Goal: Task Accomplishment & Management: Manage account settings

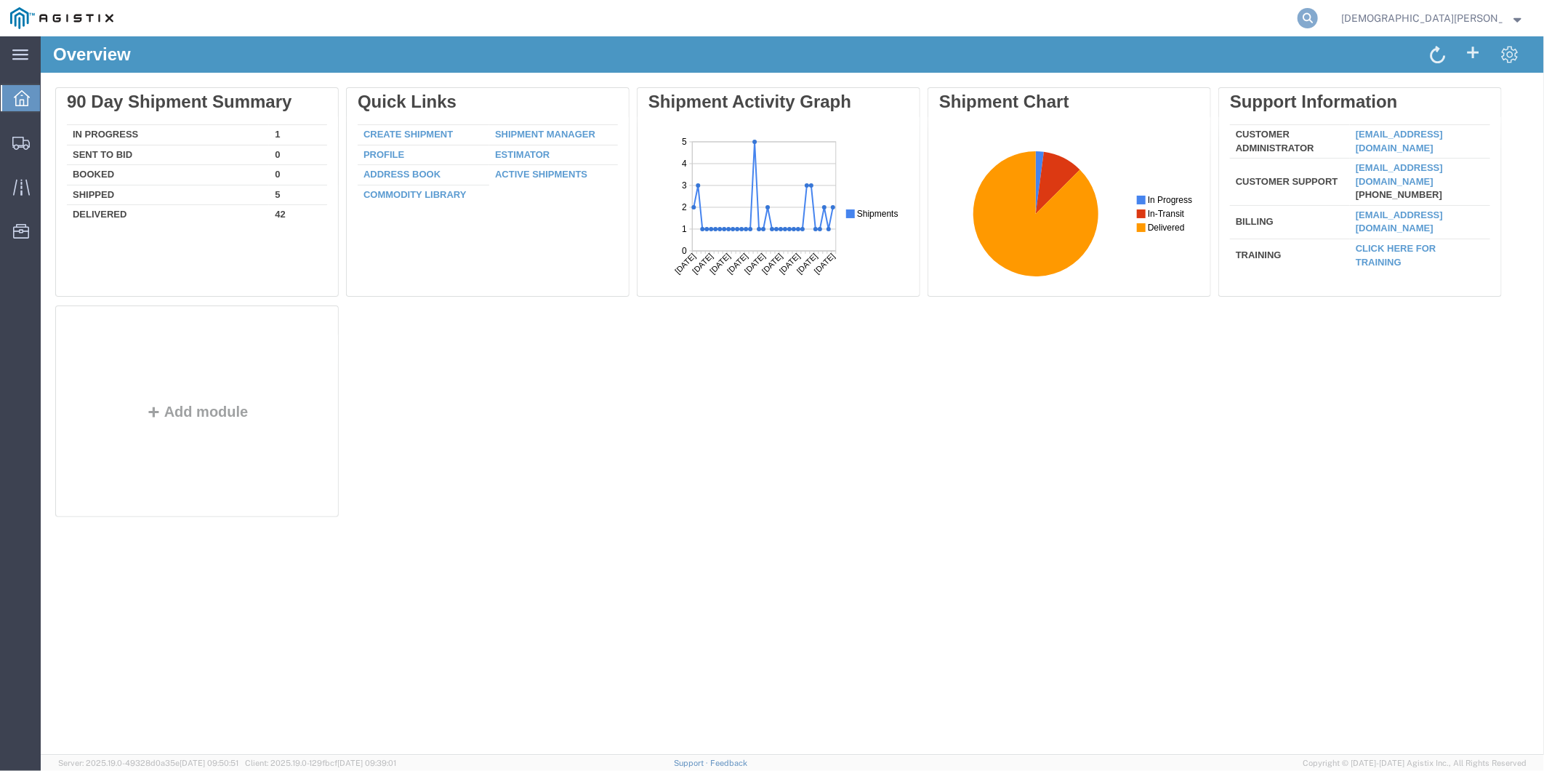
click at [1318, 11] on icon at bounding box center [1308, 18] width 20 height 20
paste input "56806465"
type input "56806465"
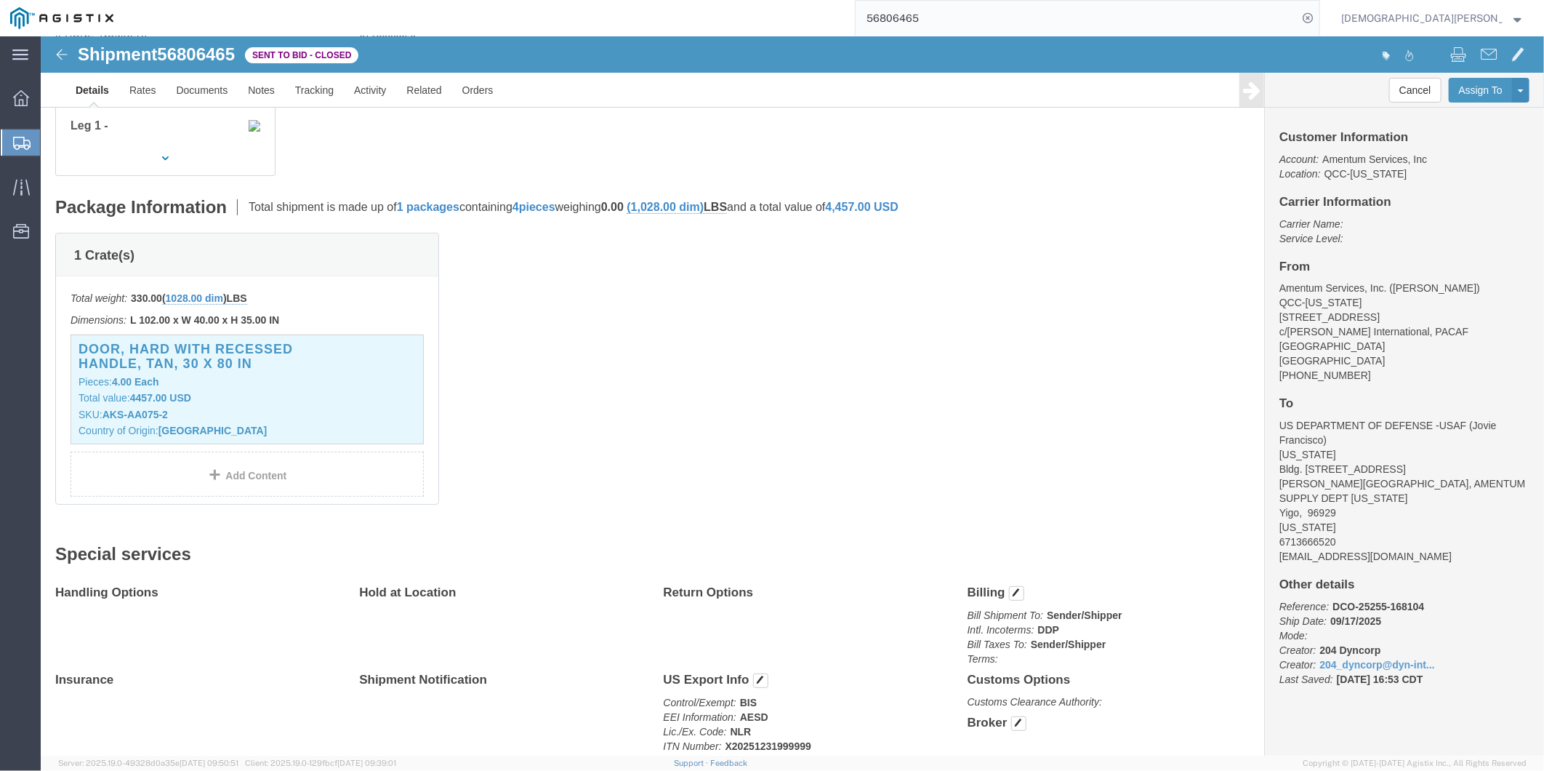
scroll to position [311, 0]
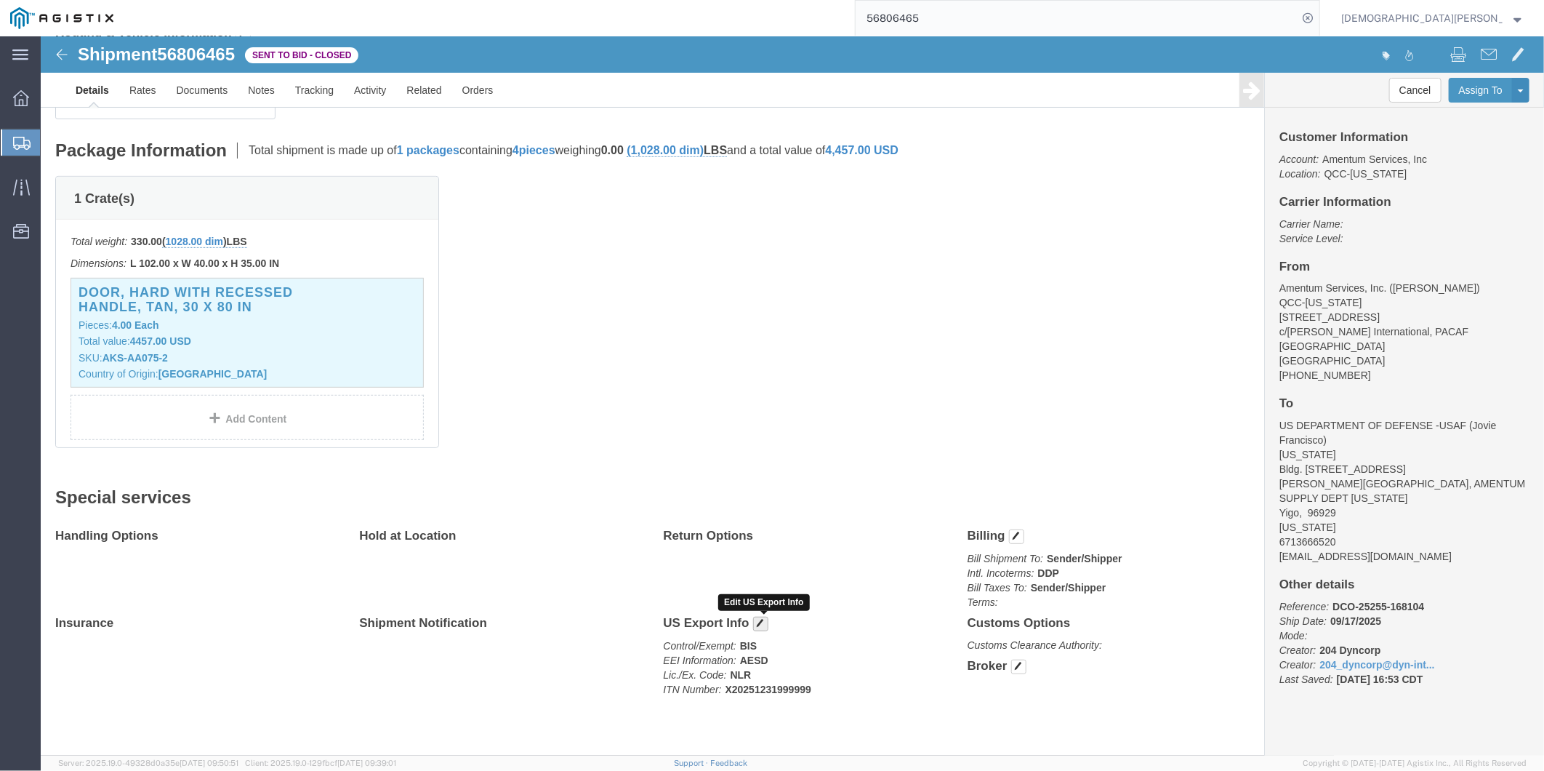
click span "button"
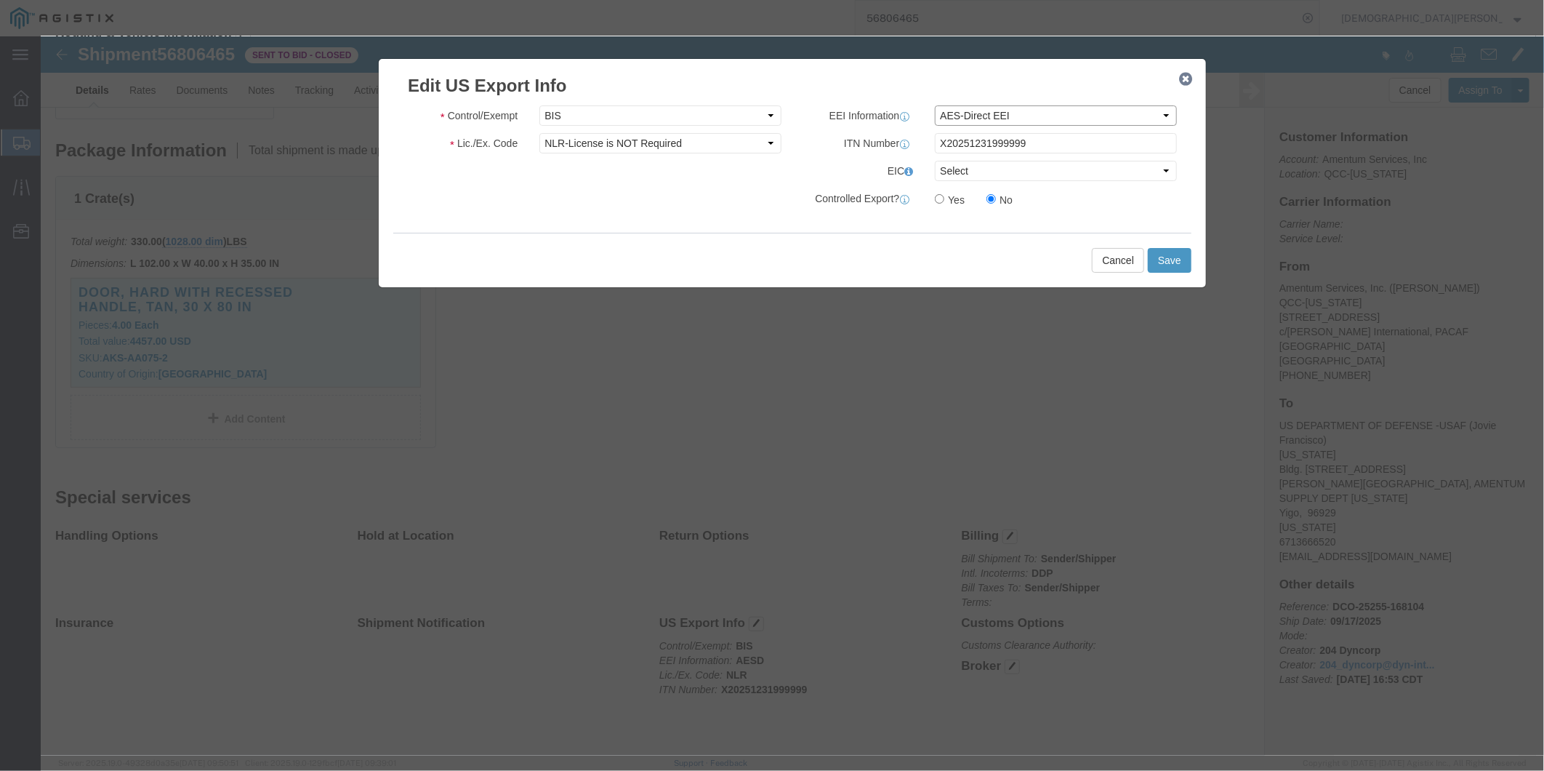
click select "Select AES-Direct EEI Carrier File EEI EEI Exempt"
click select "Select CH CI CR DD FI FS GP GS HH HV IP IR IS MS OI OS TE TL TR UG ZD"
click select "Select AGR-Agricultural APP-Computers APR-Additional Permissive Exports AVS-Air…"
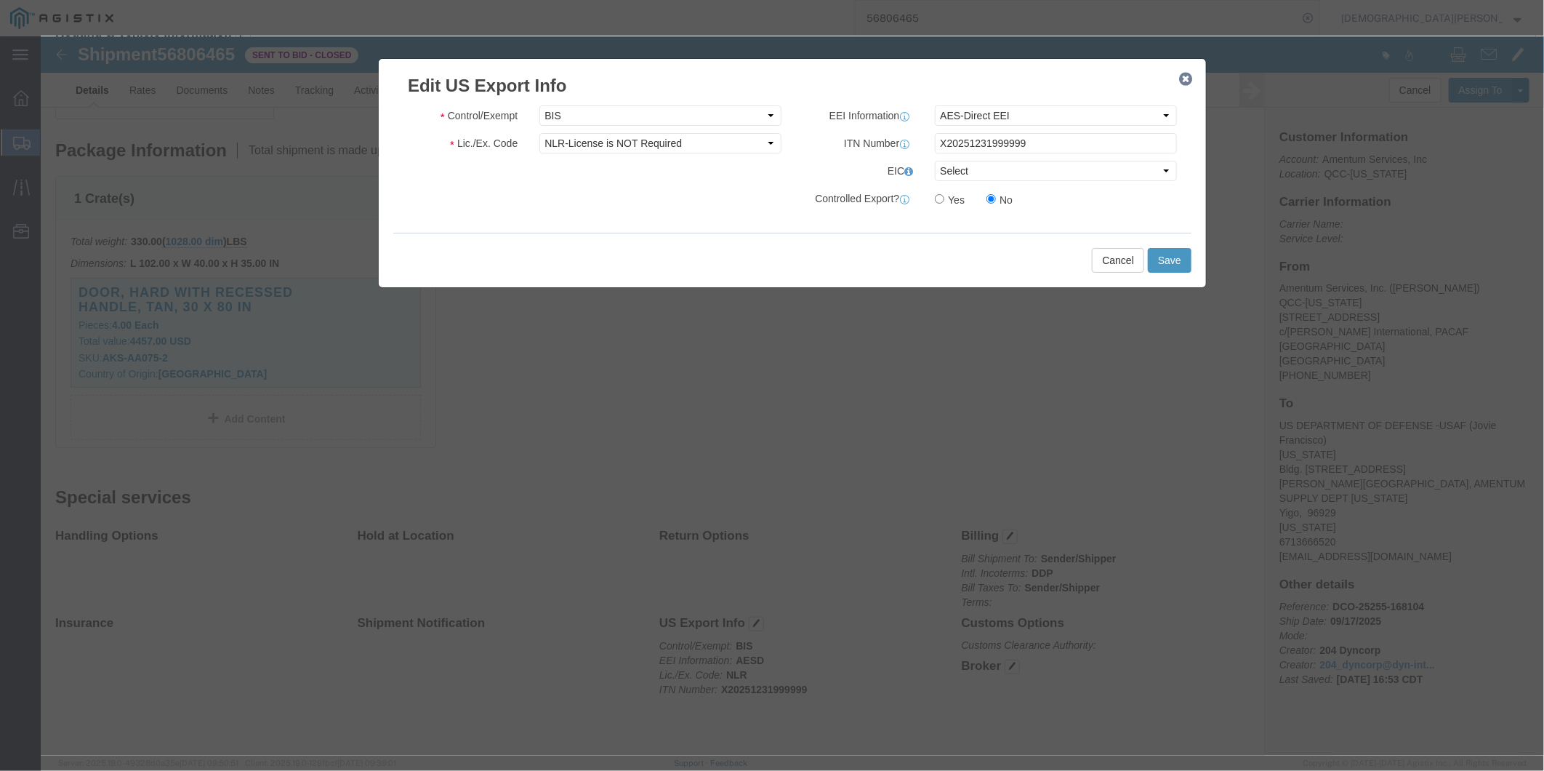
click div "Cancel Save"
click select "Select ATF BIS DEA EPA FDA FTR ITAR OFAC Other (OPA)"
select select "FTR"
click select "Select ATF BIS DEA EPA FDA FTR ITAR OFAC Other (OPA)"
click select "Select 30.2(d)(2) 30.36 30.37(a) 30.37(f) 30.37(g) 30.37(h) 30.37(i) 30.37(j) 3…"
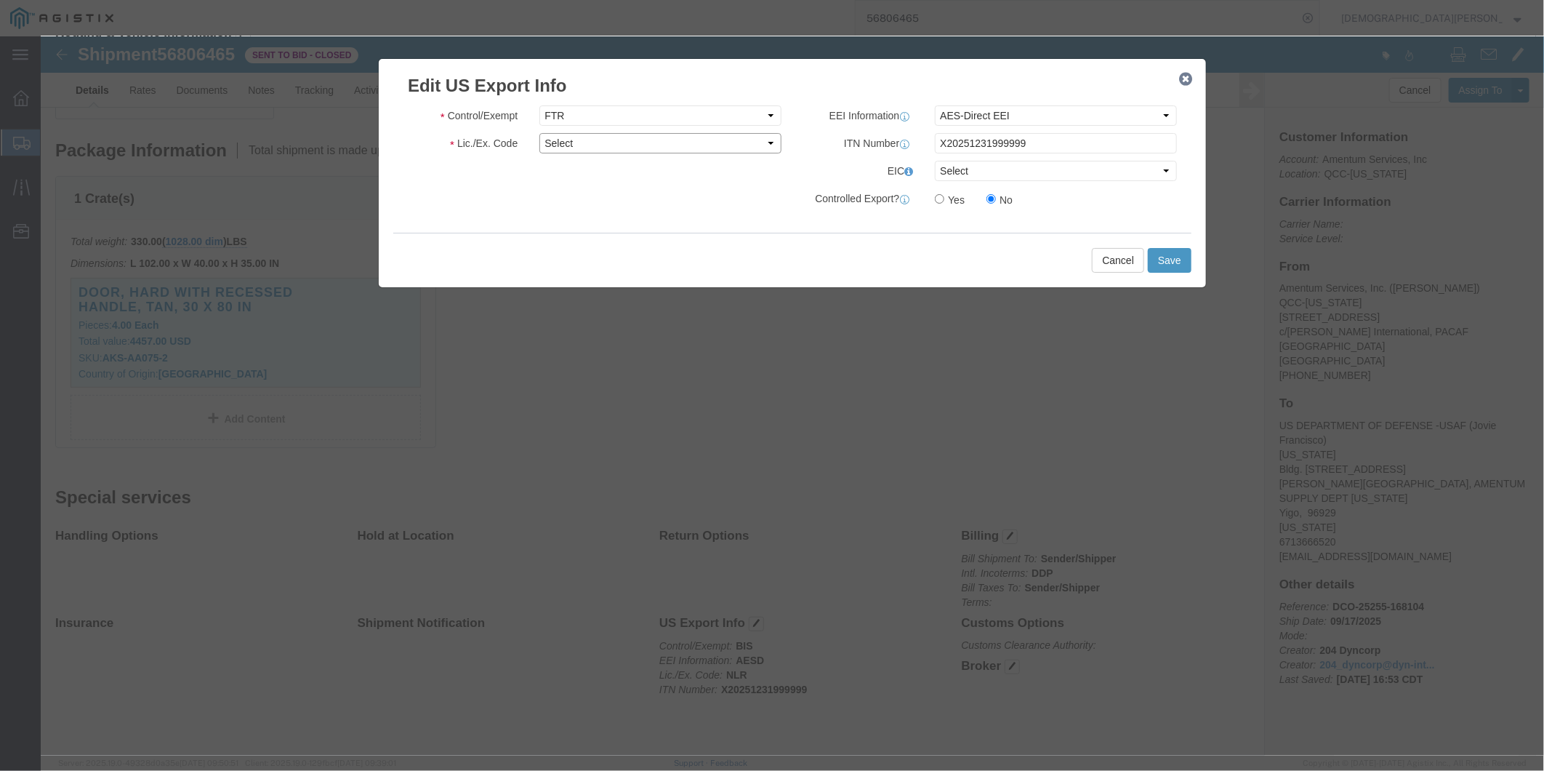
select select "30.2(d)(2)"
click select "Select 30.2(d)(2) 30.36 30.37(a) 30.37(f) 30.37(g) 30.37(h) 30.37(i) 30.37(j) 3…"
drag, startPoint x: 1058, startPoint y: 103, endPoint x: 871, endPoint y: 115, distance: 187.2
click div "ITN Number X20251231999999"
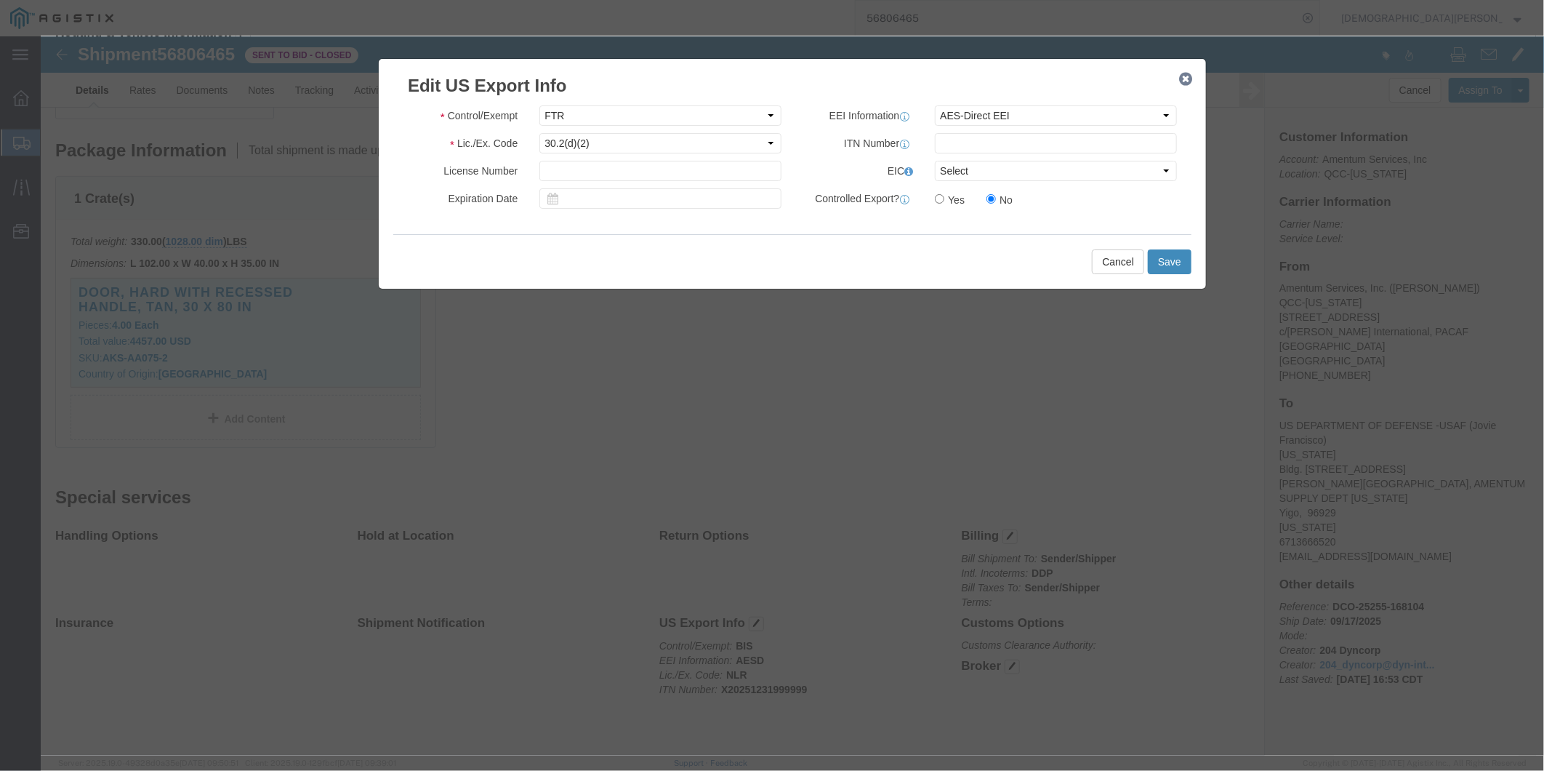
click button "Save"
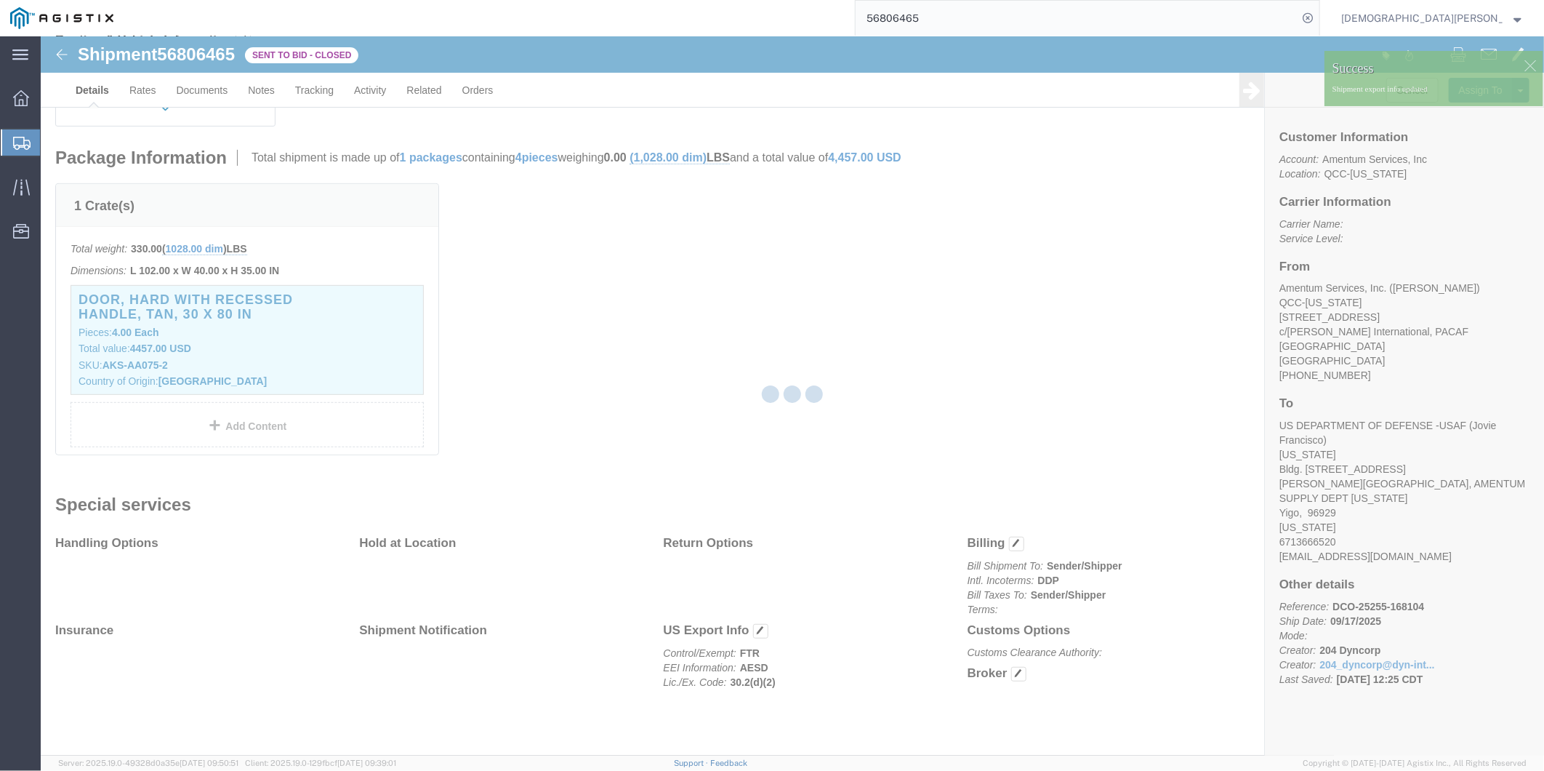
scroll to position [303, 0]
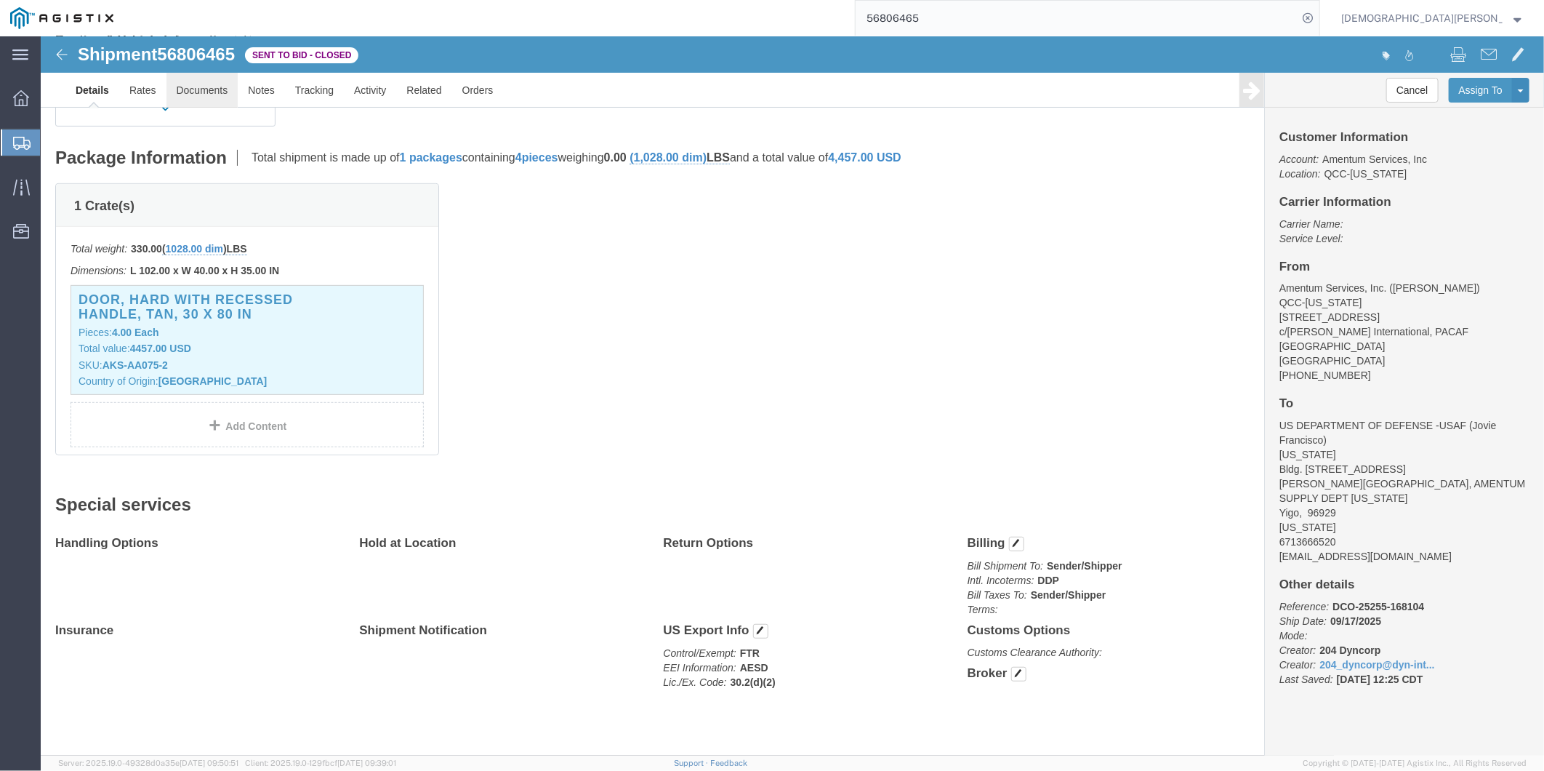
click link "Documents"
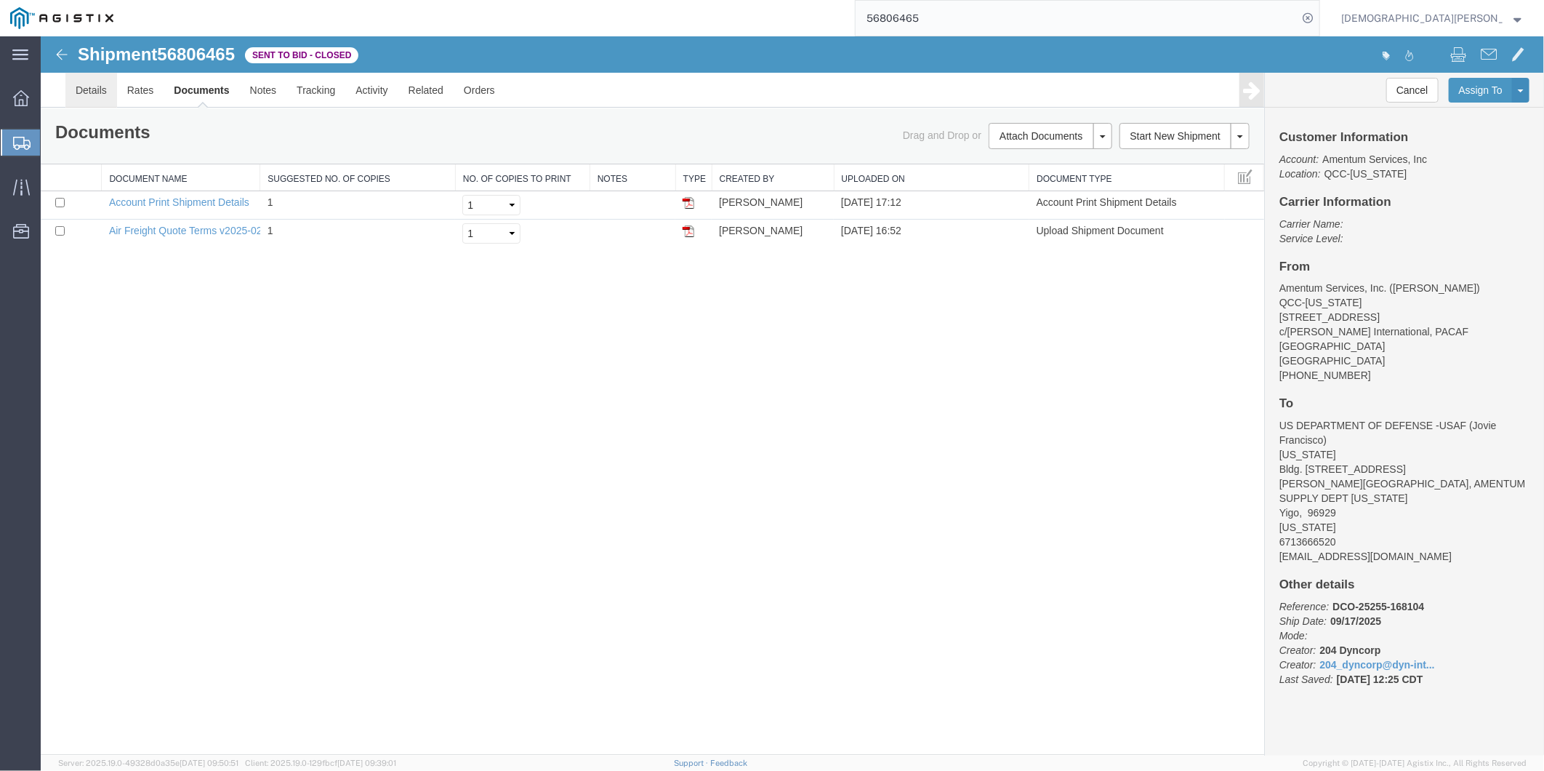
click at [81, 92] on link "Details" at bounding box center [91, 89] width 52 height 35
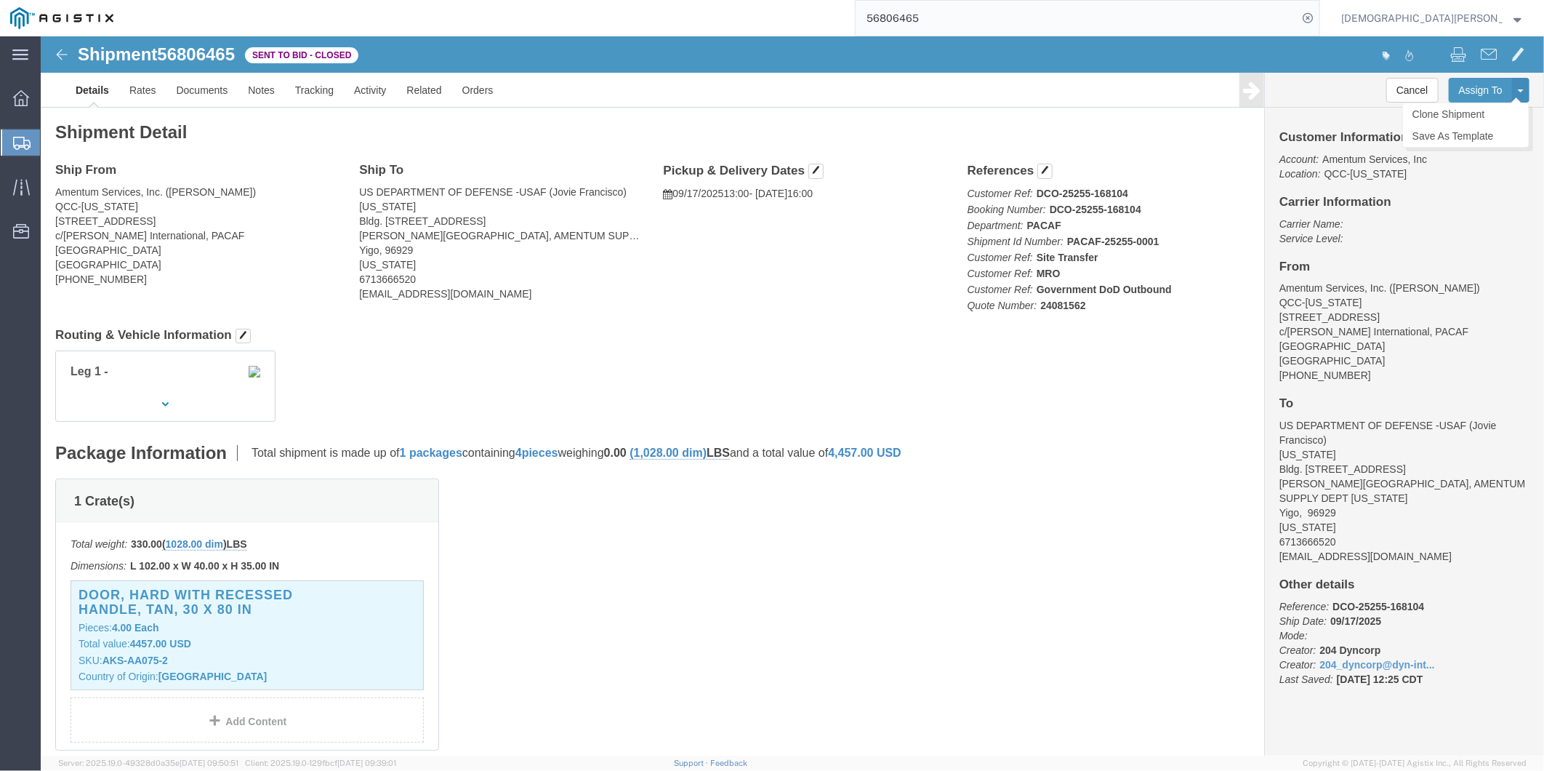
click button
click h2 "Shipment Detail"
click span
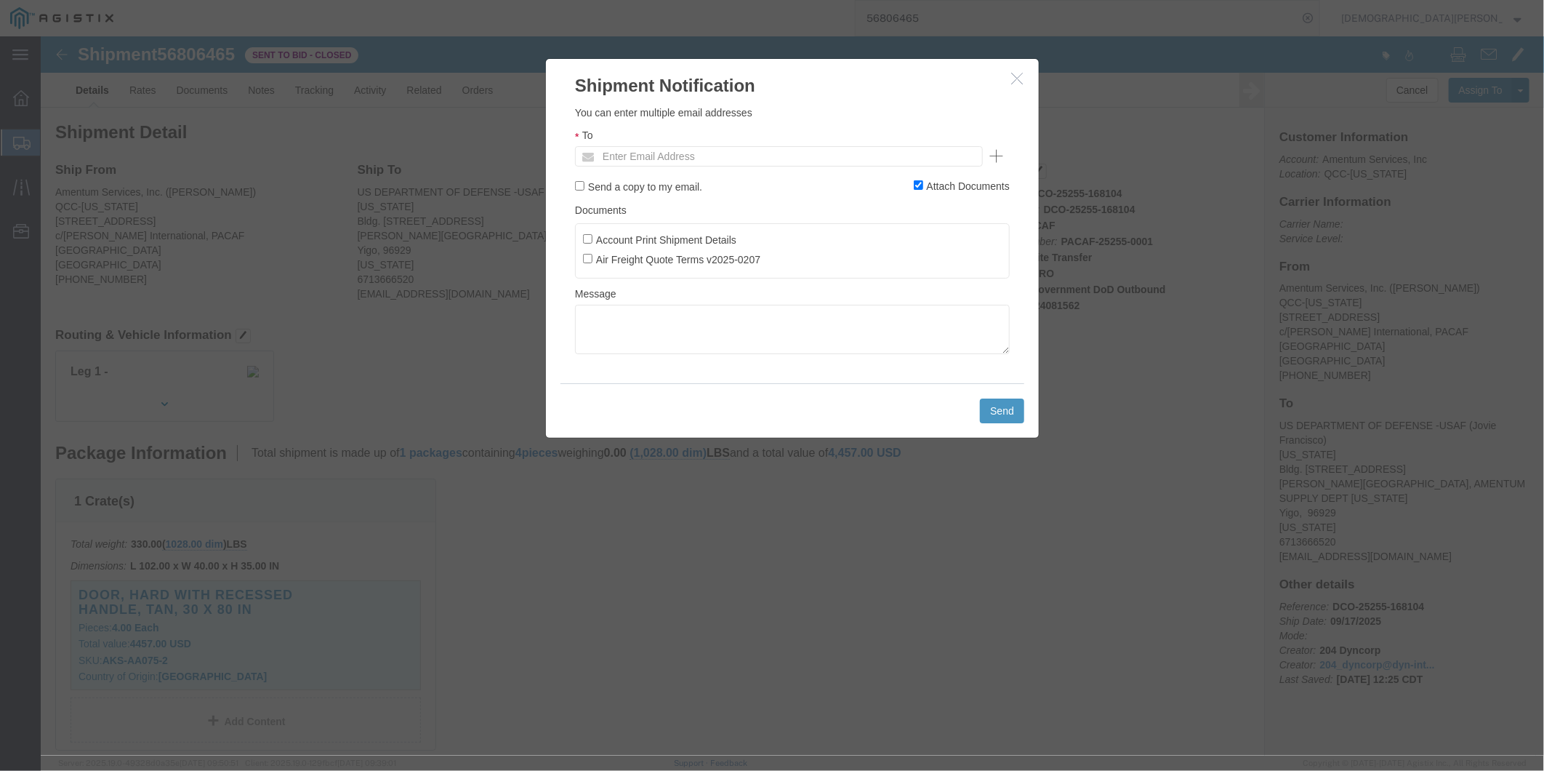
click icon "button"
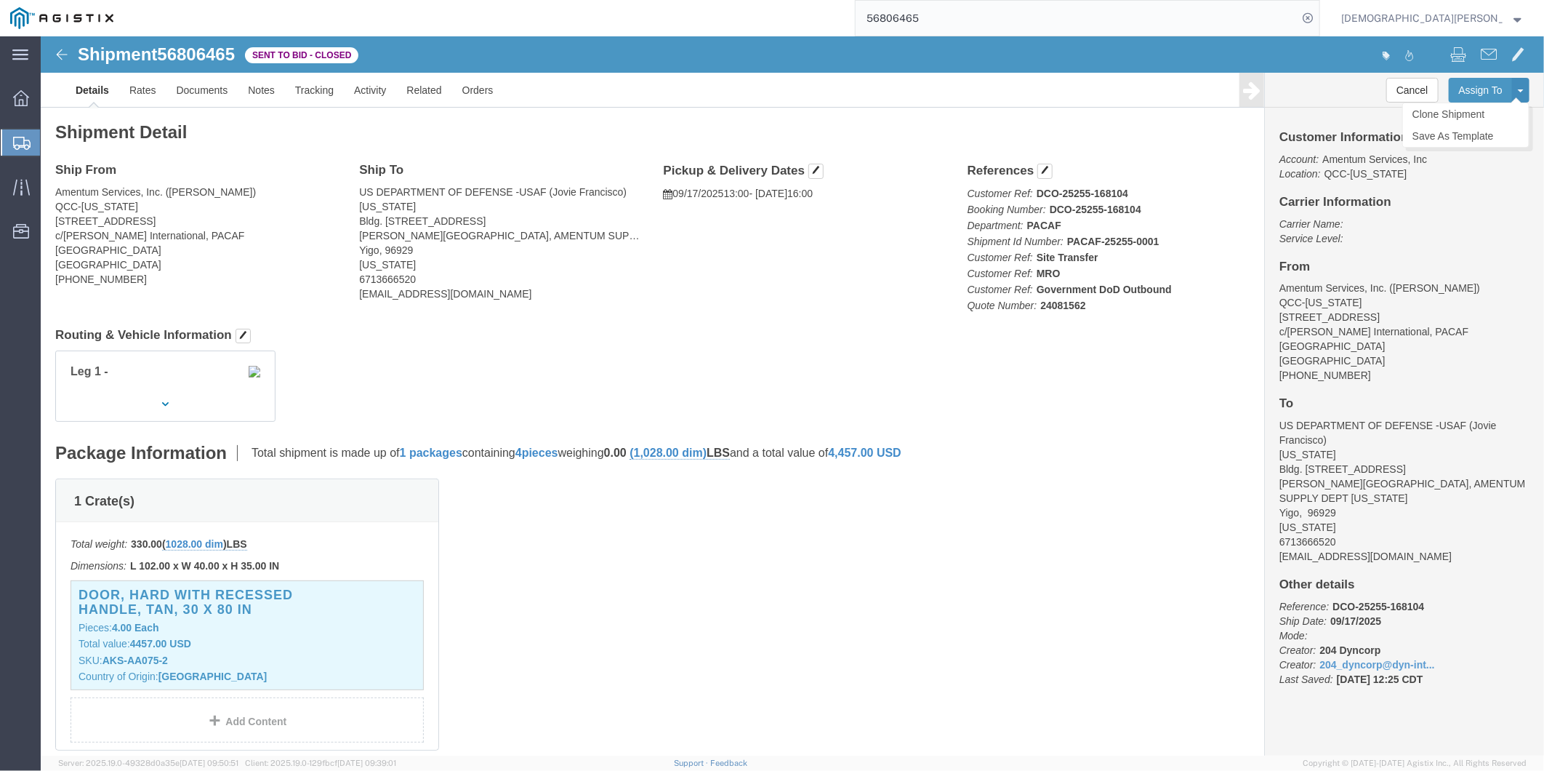
click button
click div
click link "Documents"
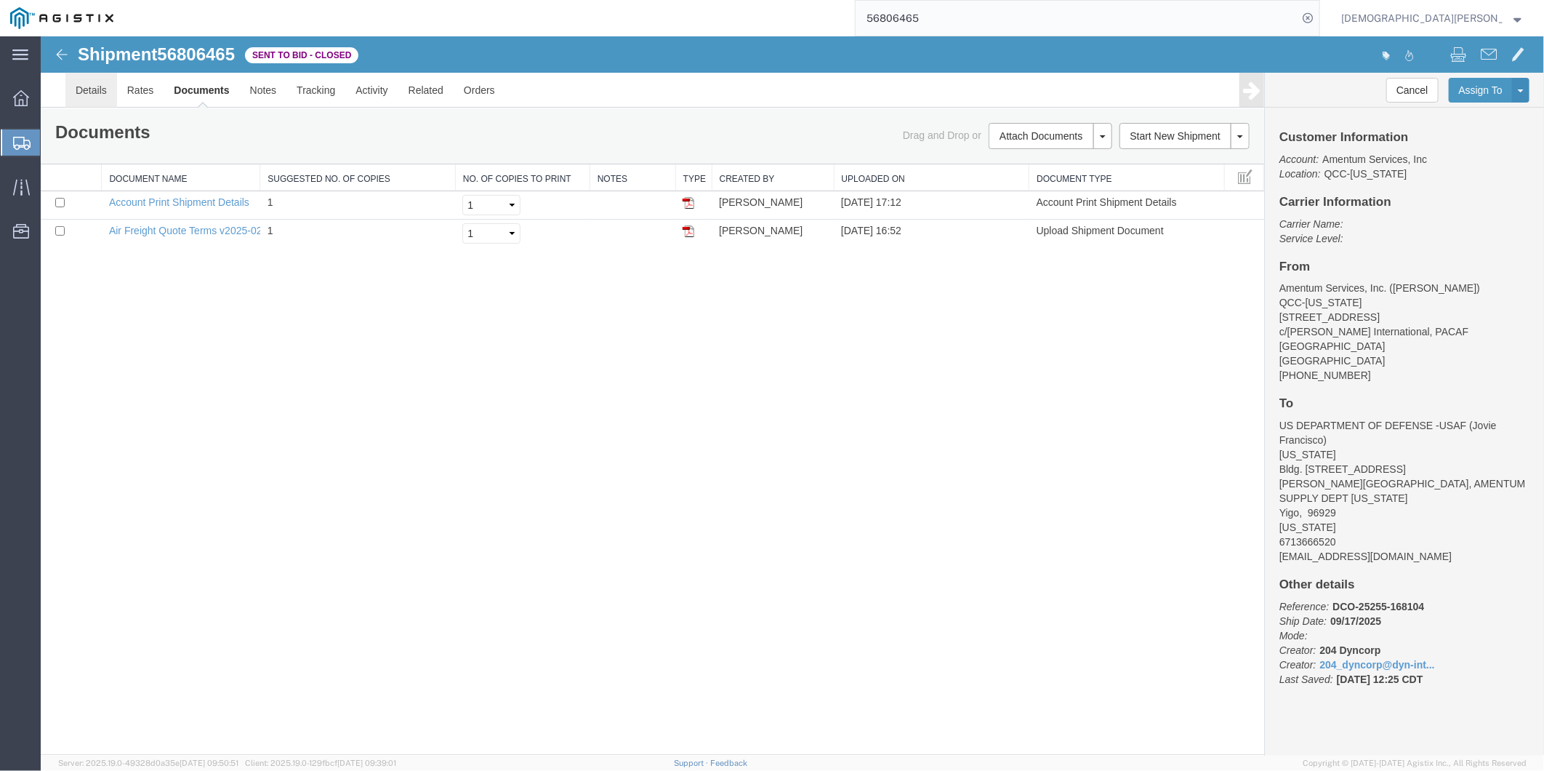
click at [103, 92] on link "Details" at bounding box center [91, 89] width 52 height 35
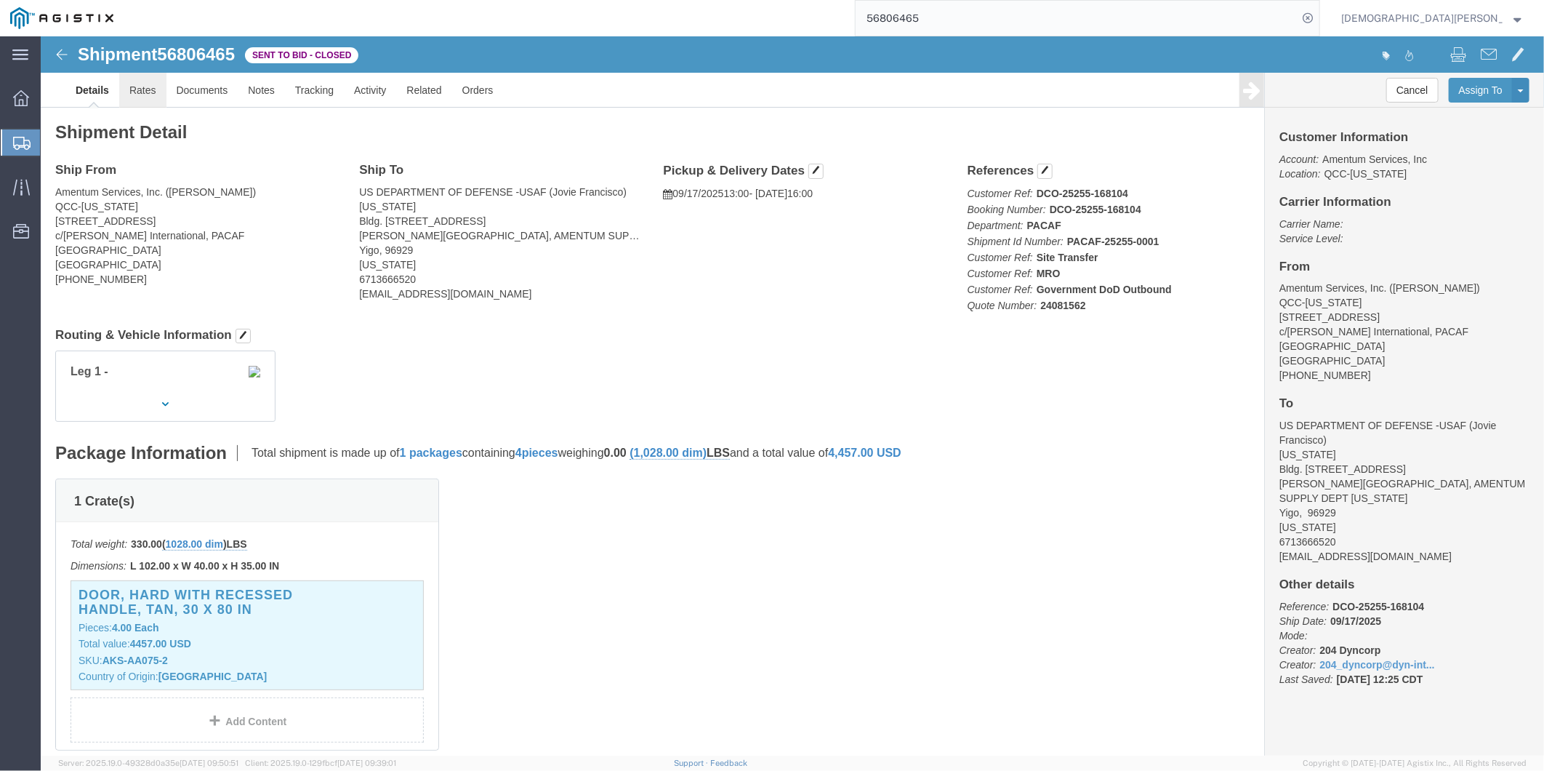
click link "Rates"
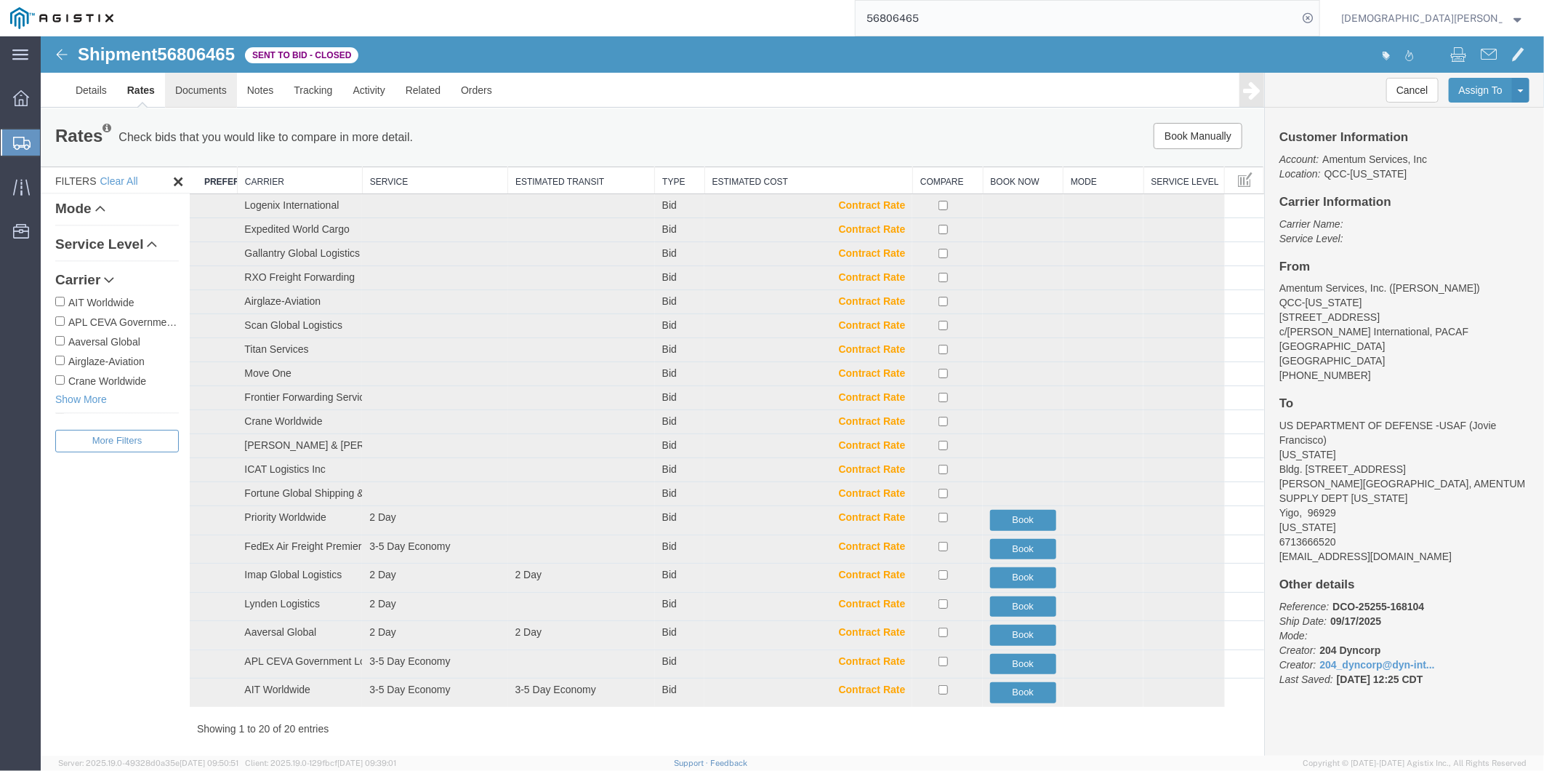
click at [199, 94] on link "Documents" at bounding box center [200, 89] width 72 height 35
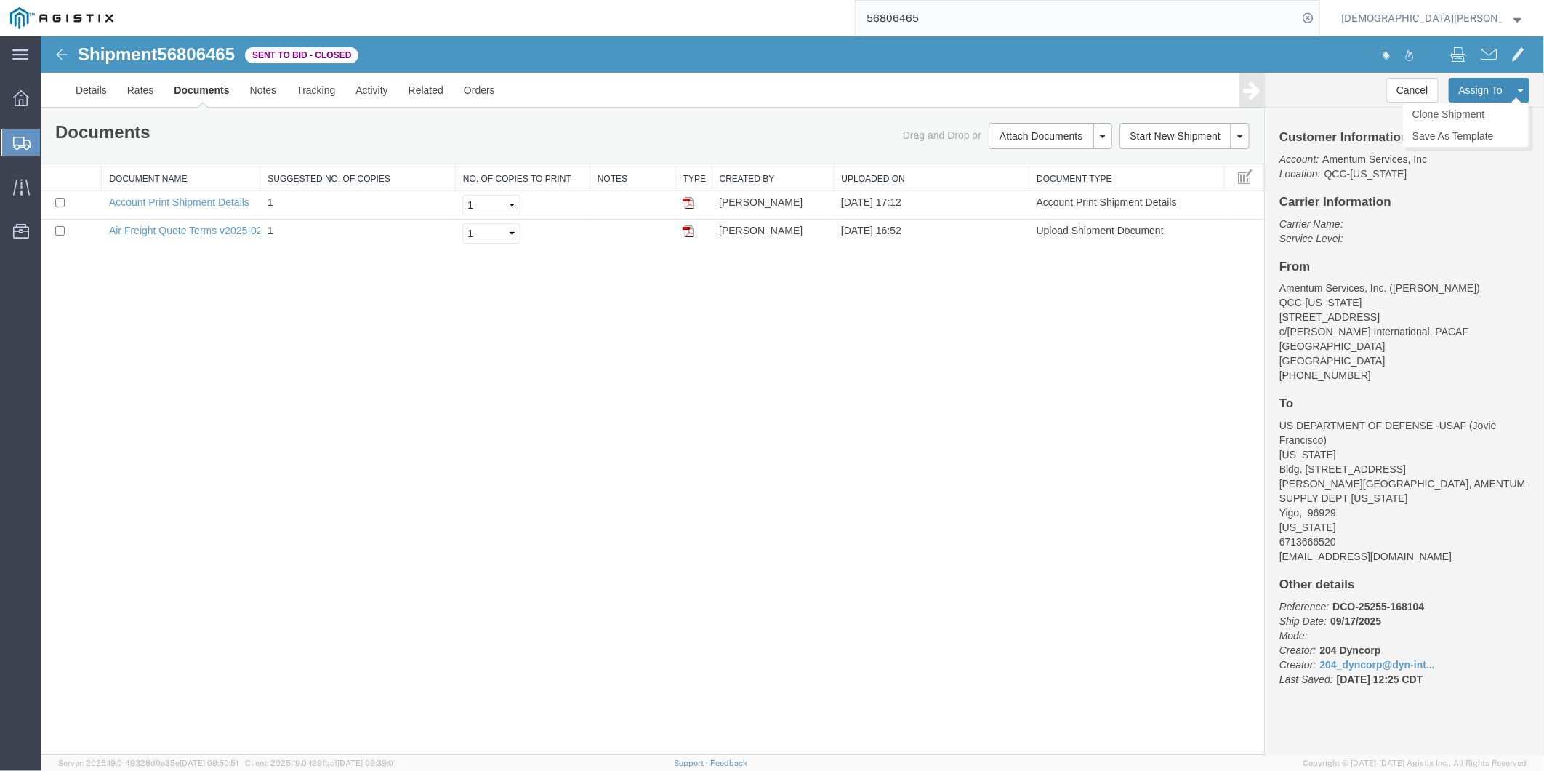
click at [1484, 88] on button "Assign To" at bounding box center [1480, 89] width 64 height 25
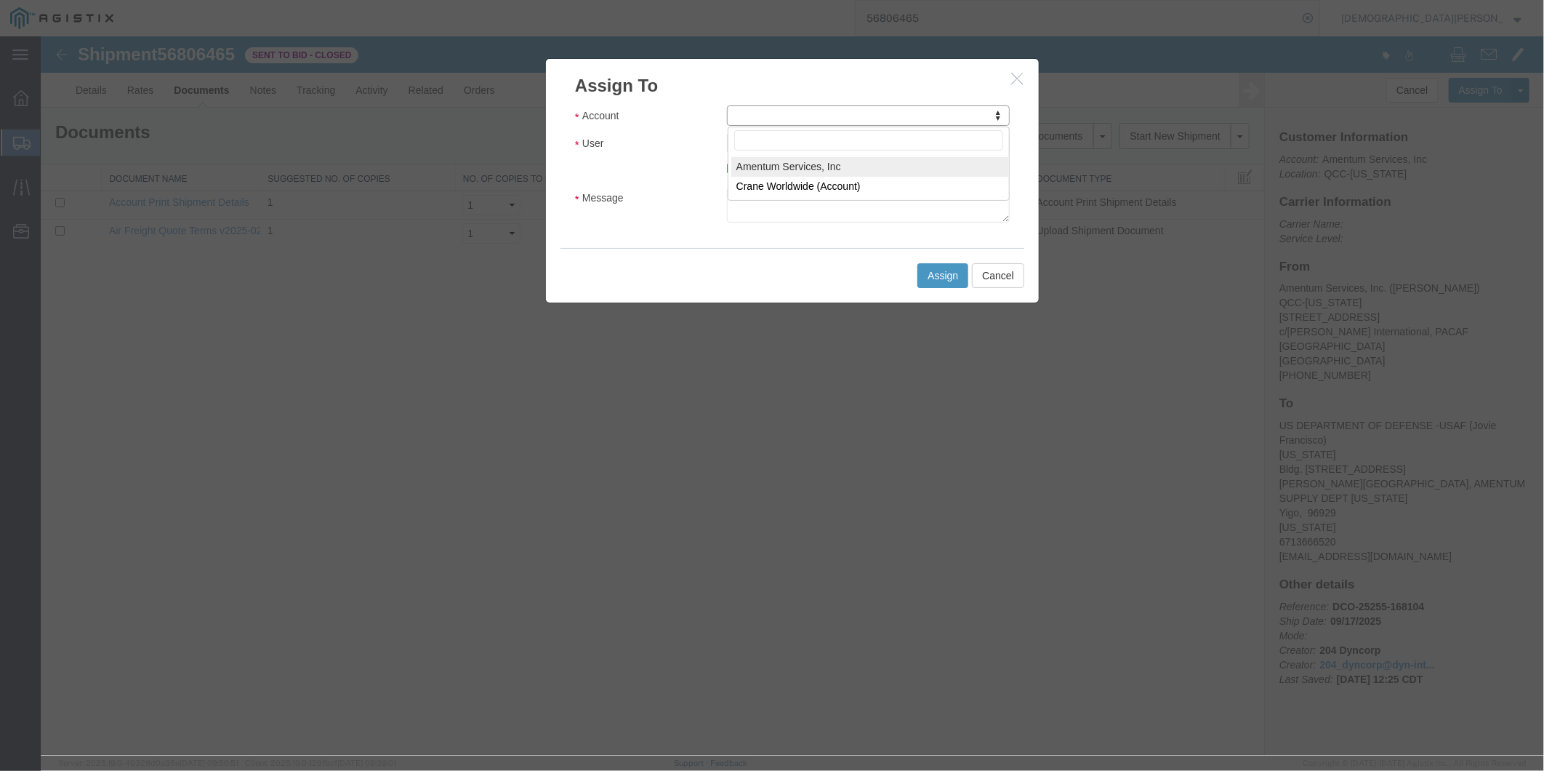
select select "101678"
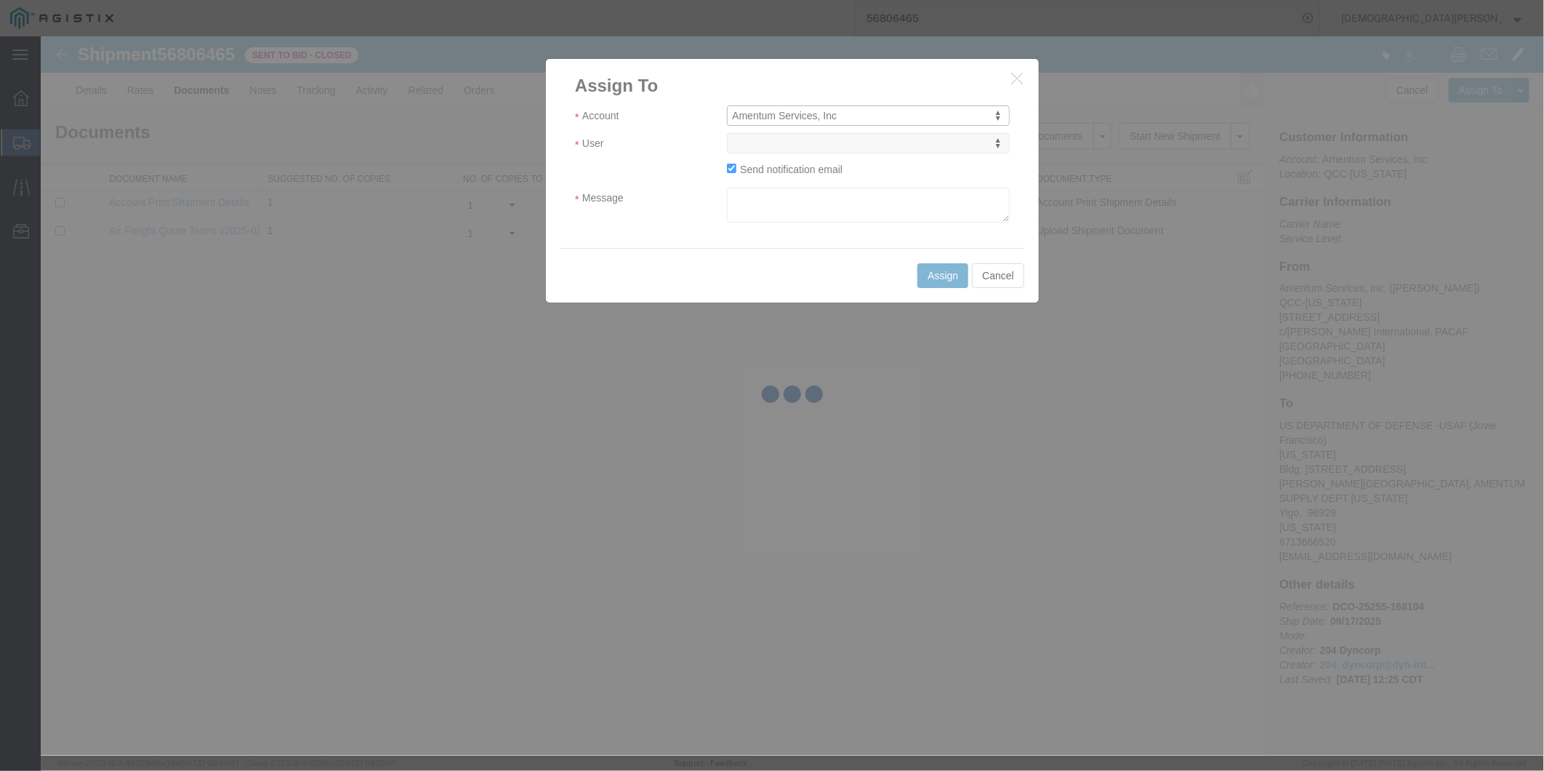
select select
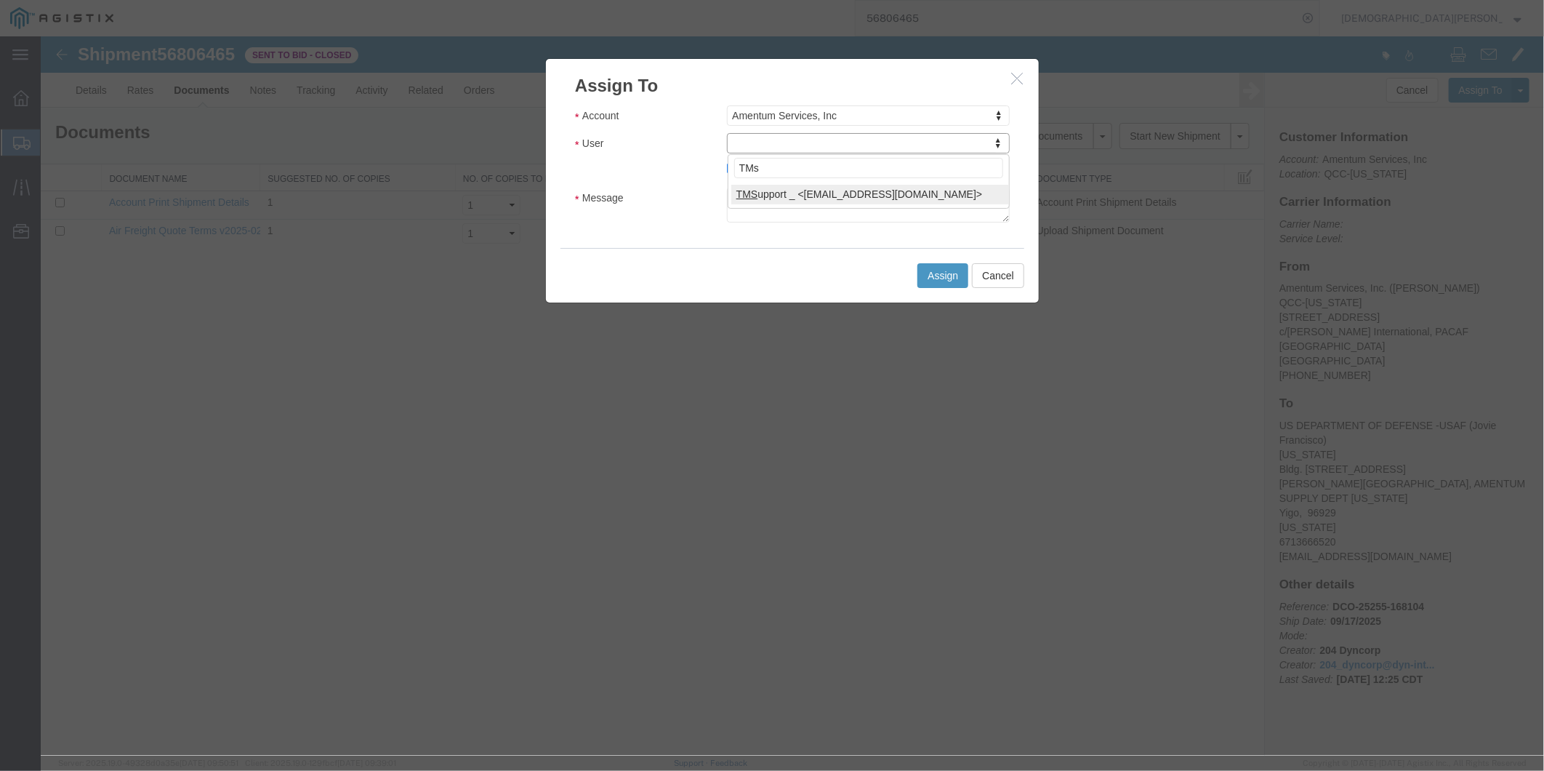
type input "TMs"
select select "51622"
click at [831, 198] on textarea "Message" at bounding box center [867, 204] width 283 height 35
paste textarea "NOEEI FTR 30.2(d)(2)"
type textarea "NOEEI FTR 30.2(d)(2)"
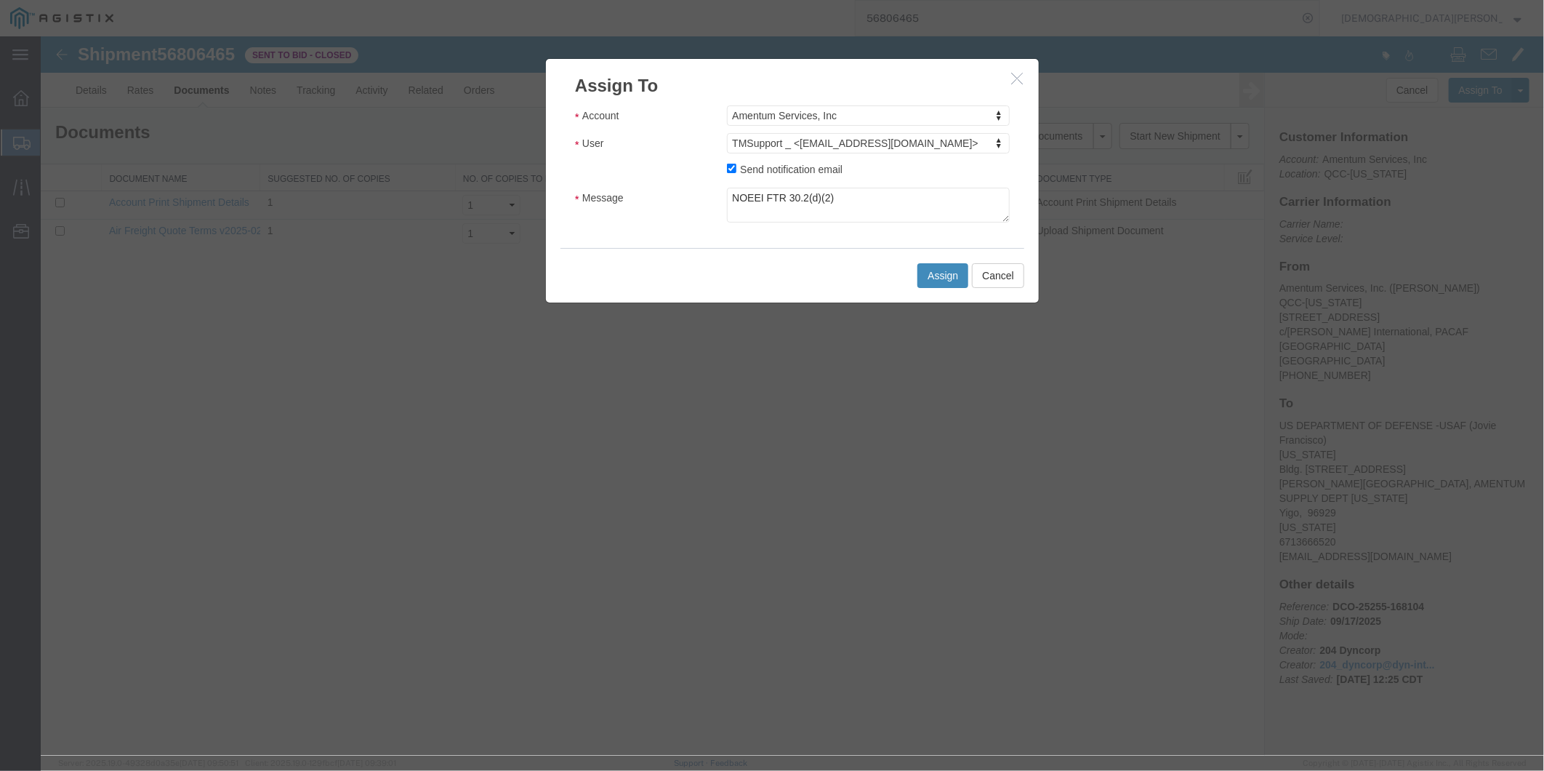
click at [930, 279] on button "Assign" at bounding box center [942, 274] width 51 height 25
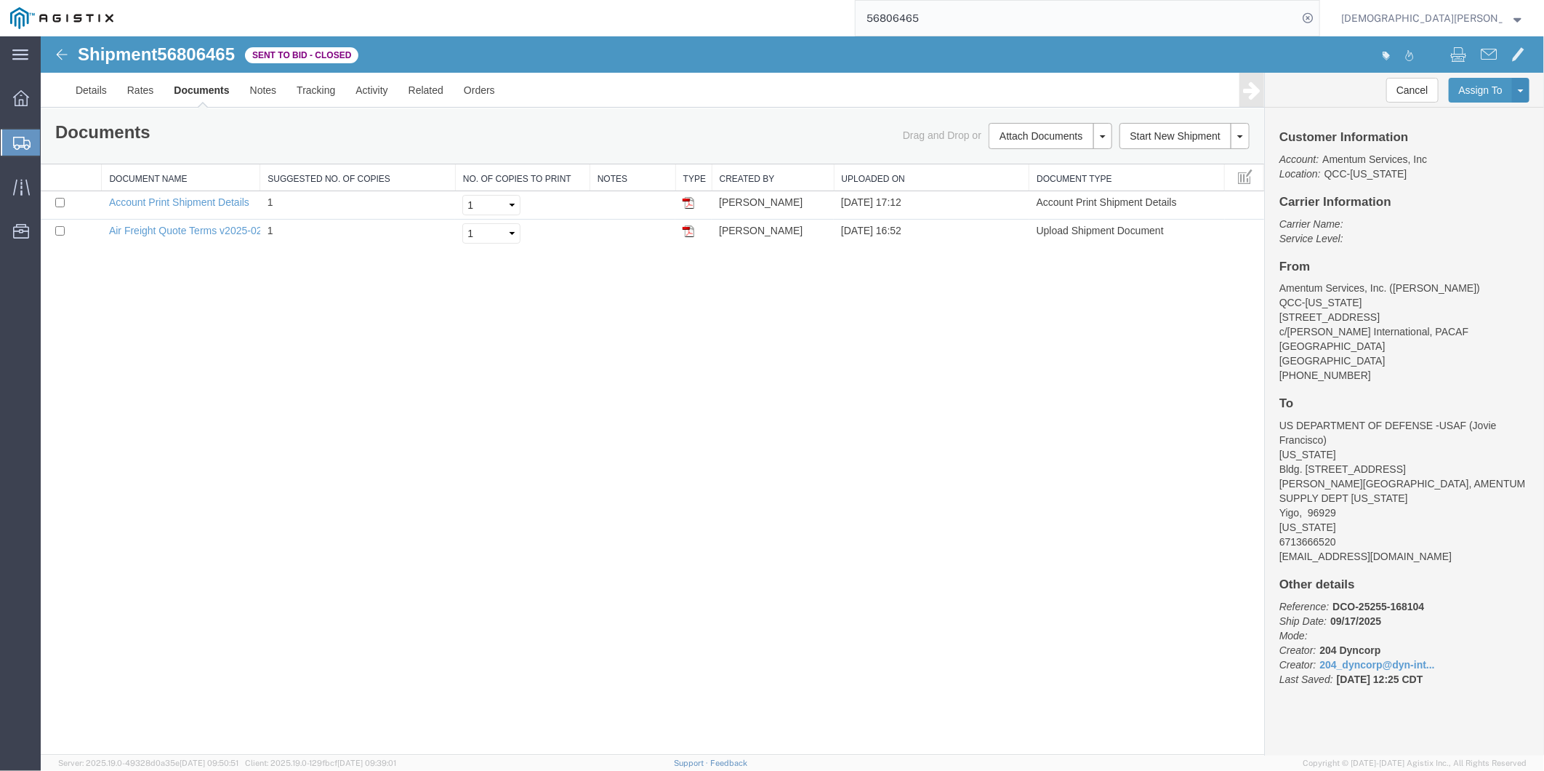
drag, startPoint x: 1175, startPoint y: 16, endPoint x: 1165, endPoint y: 13, distance: 10.6
click at [1175, 16] on input "56806465" at bounding box center [1077, 18] width 442 height 35
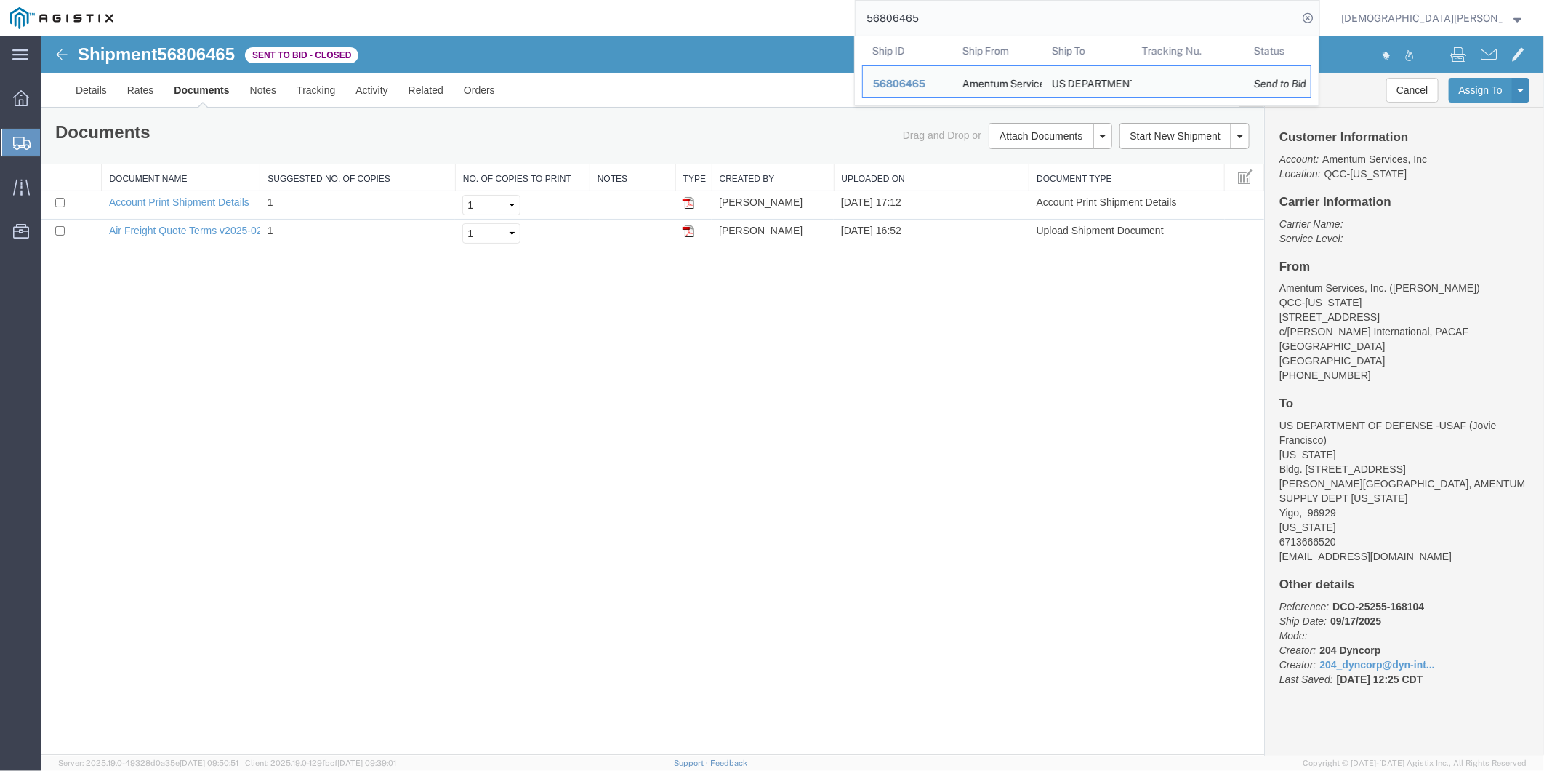
drag, startPoint x: 1120, startPoint y: 11, endPoint x: 875, endPoint y: 17, distance: 244.4
click at [876, 17] on div "56806465 Ship ID Ship From Ship To Tracking Nu. Status Ship ID 56806465 Ship Fr…" at bounding box center [722, 18] width 1197 height 36
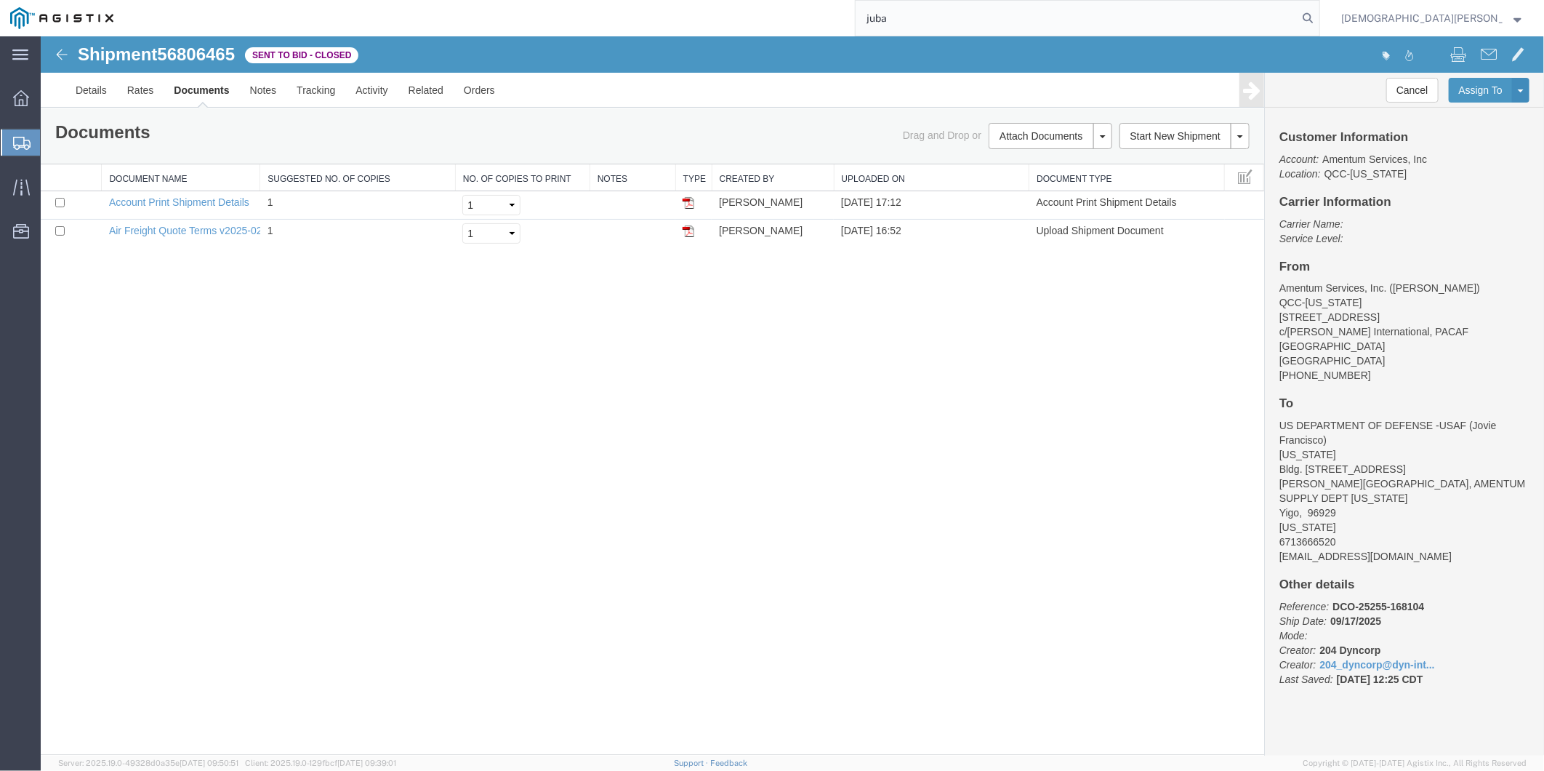
click at [1298, 23] on input "juba" at bounding box center [1077, 18] width 442 height 35
type input "juba"
click at [1318, 20] on icon at bounding box center [1308, 18] width 20 height 20
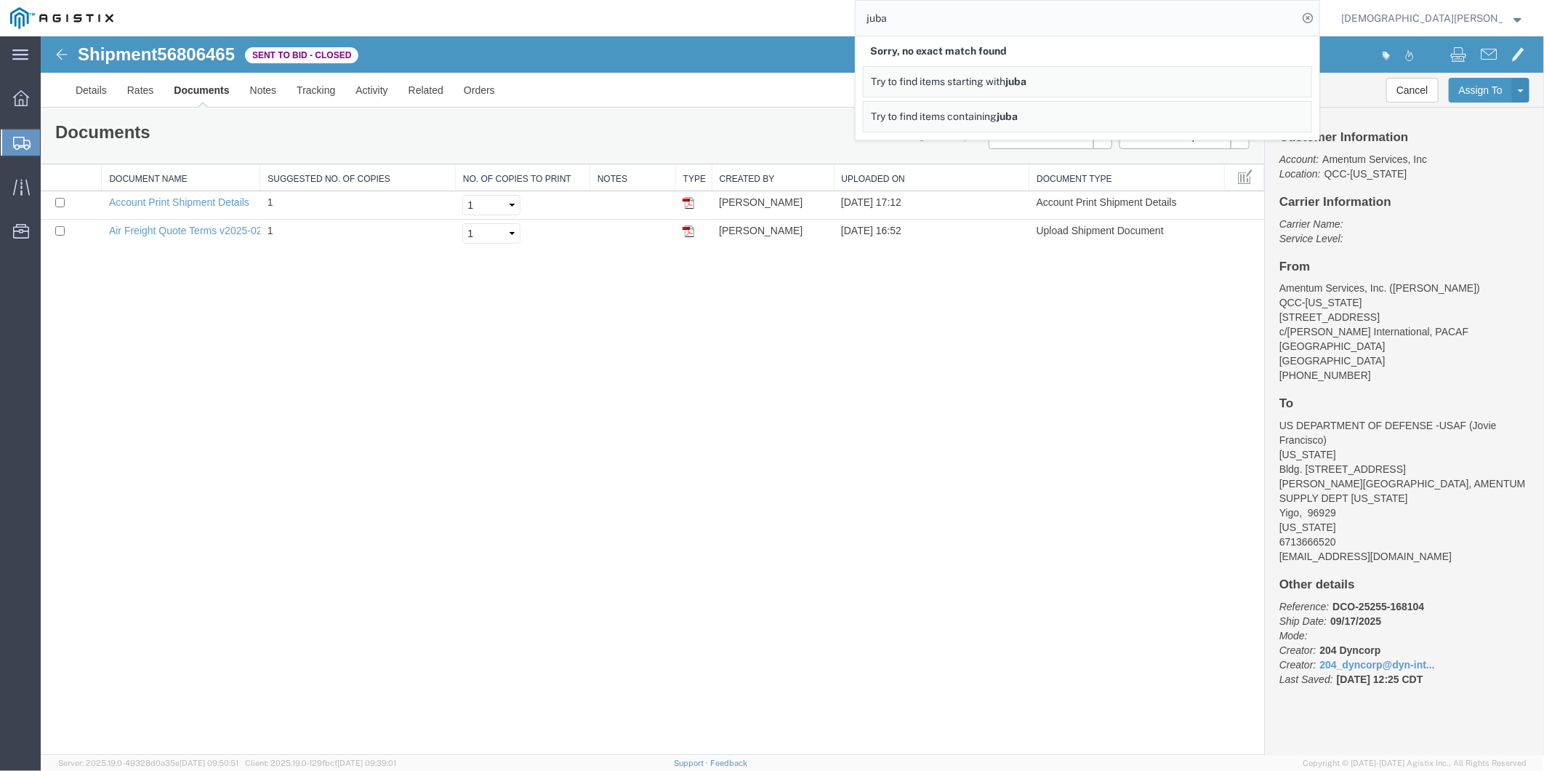
click at [1144, 313] on div "Shipment 56806465 2 of 2 Sent to Bid - Closed Details Rates Documents Notes Tra…" at bounding box center [791, 395] width 1503 height 718
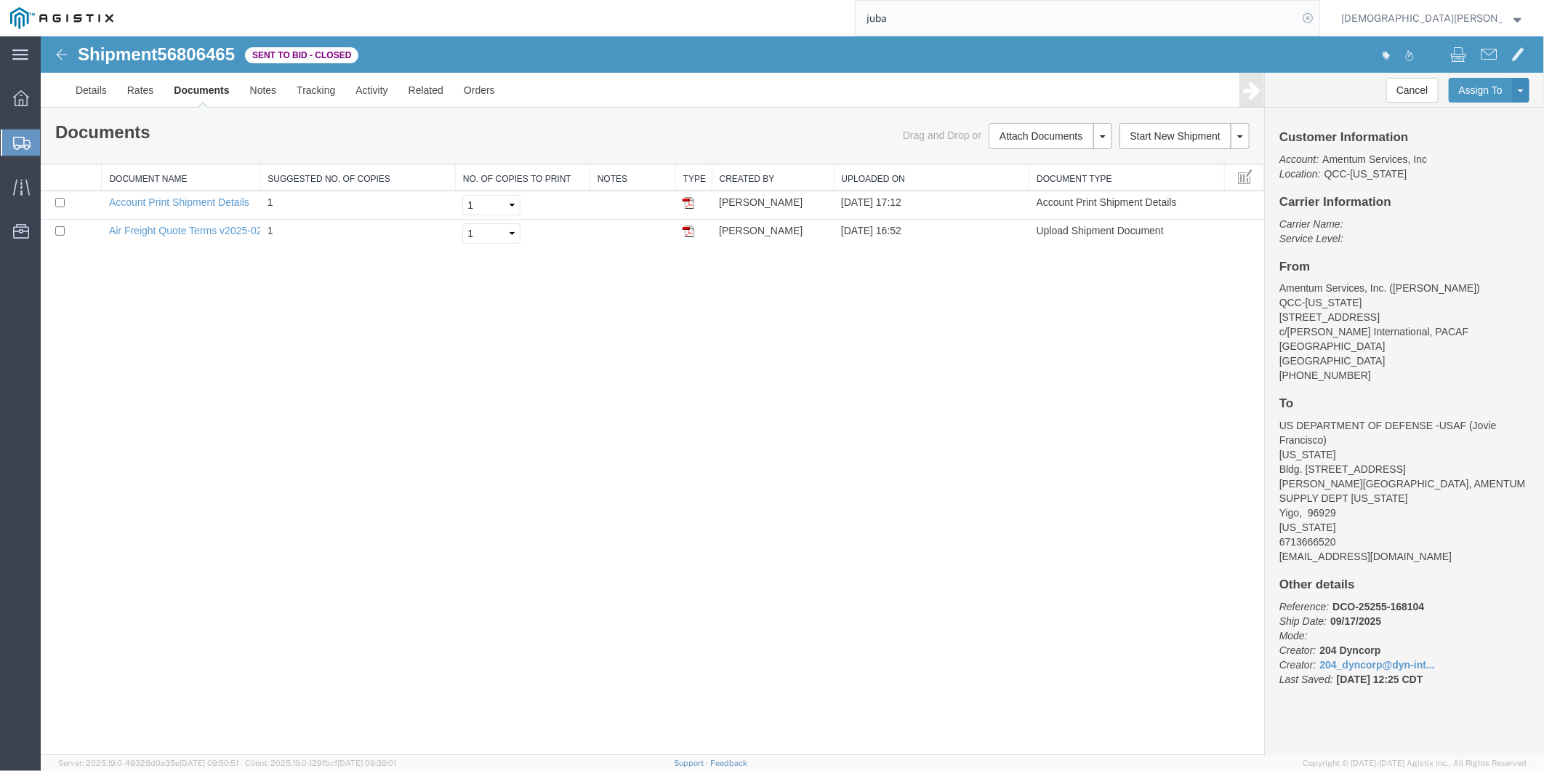
click at [1318, 16] on icon at bounding box center [1308, 18] width 20 height 20
click at [95, 94] on link "Details" at bounding box center [91, 89] width 52 height 35
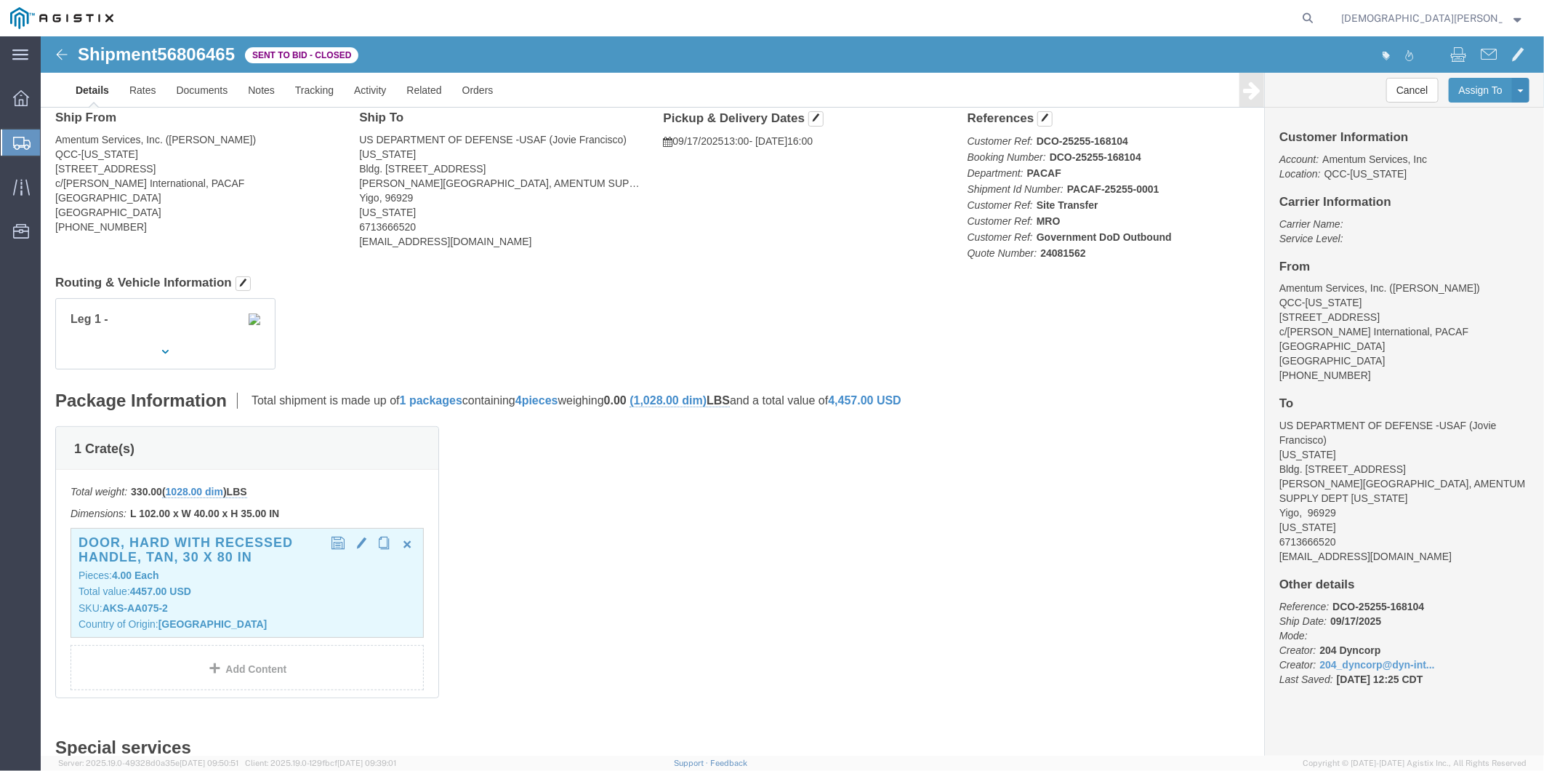
scroll to position [81, 0]
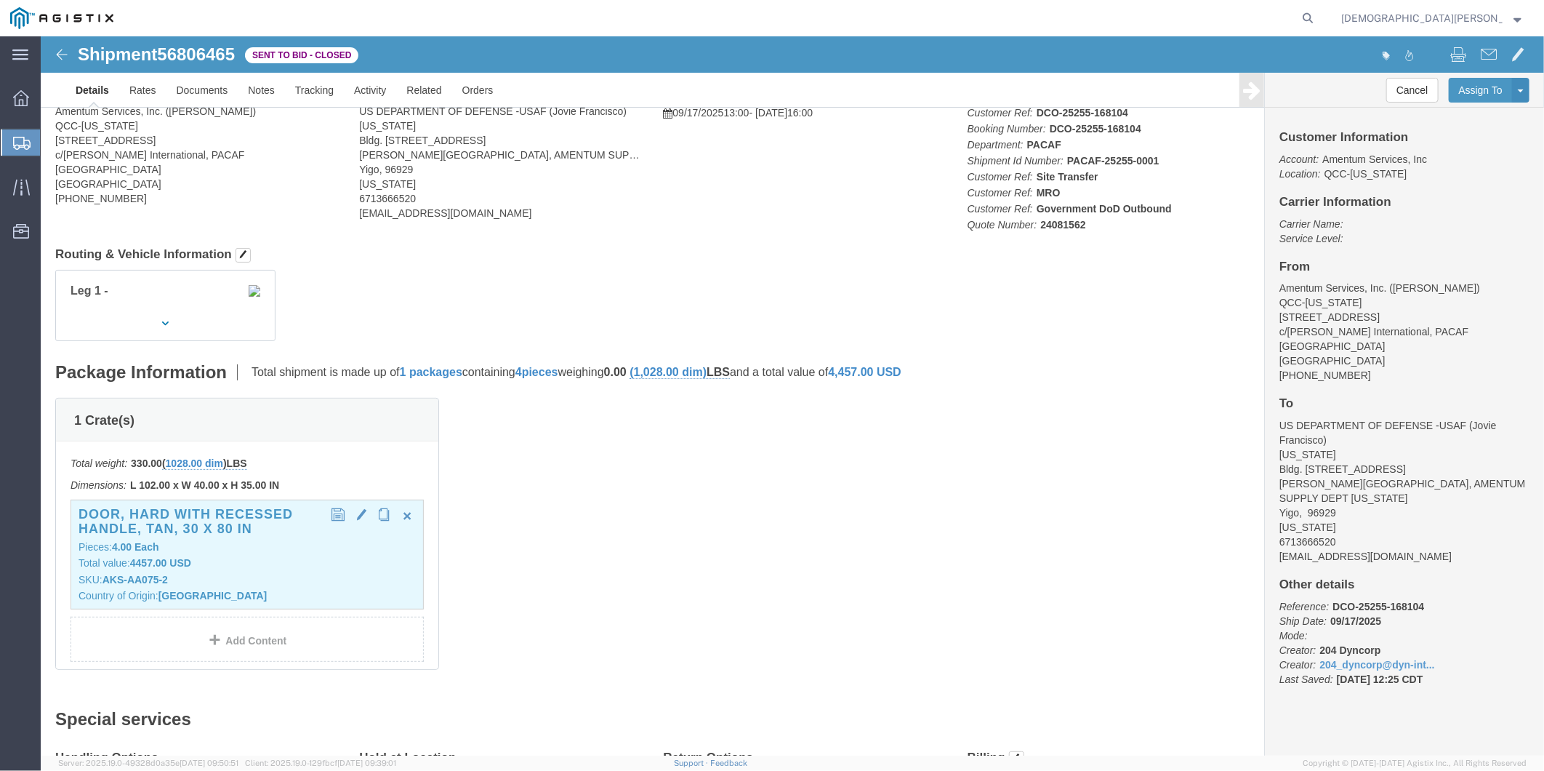
click p "Total value: 4457.00 USD"
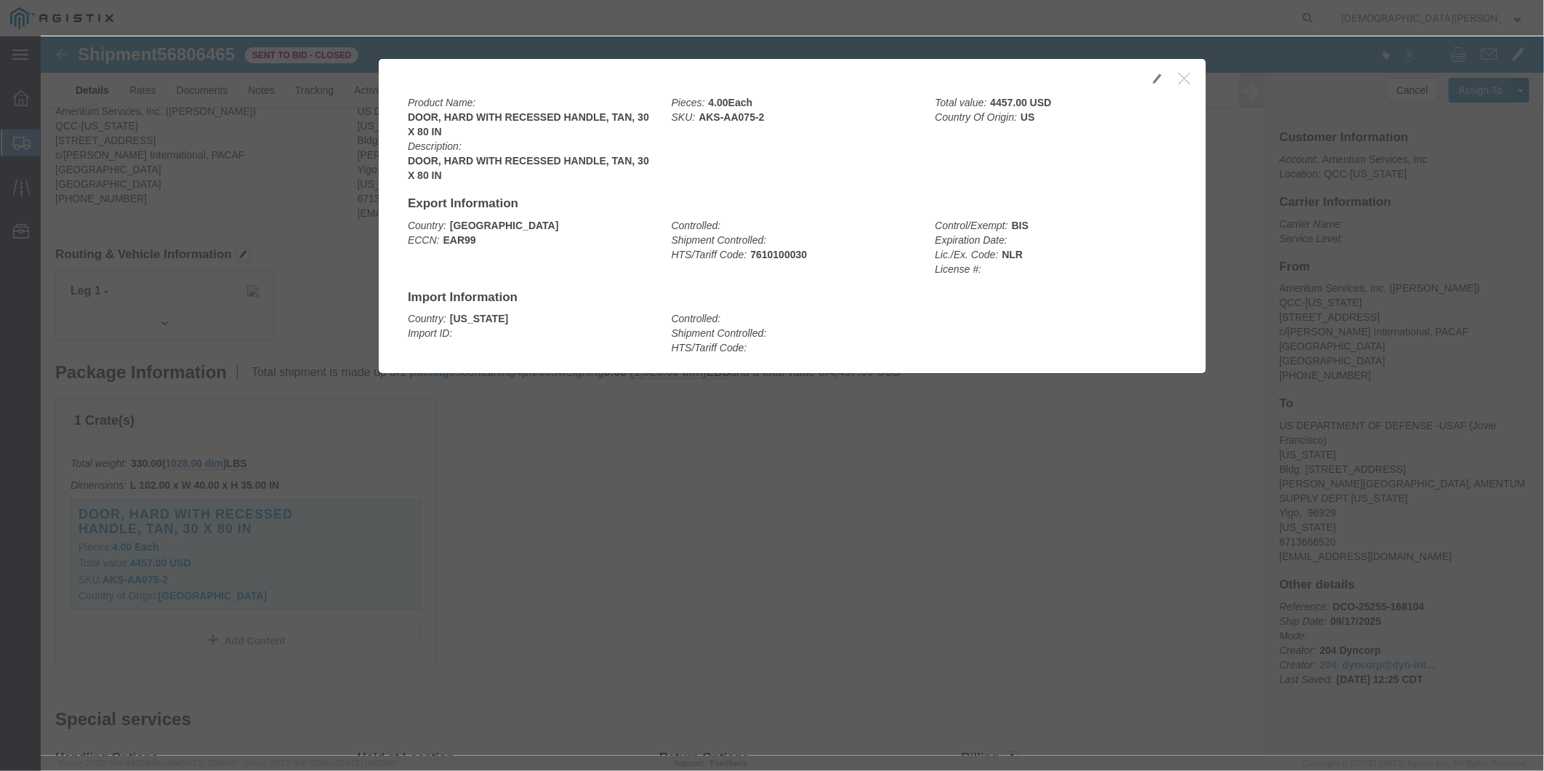
click icon "button"
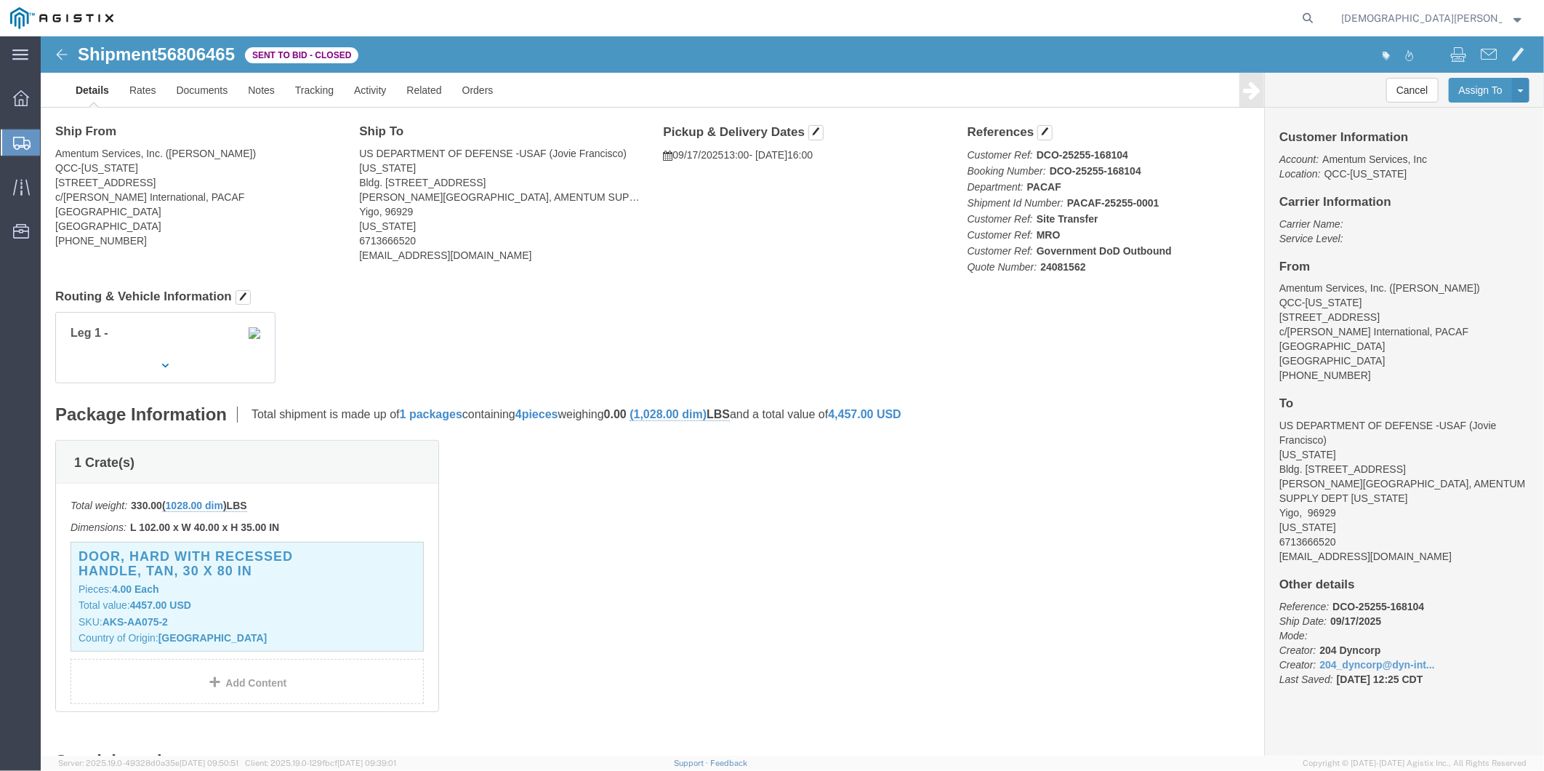
scroll to position [0, 0]
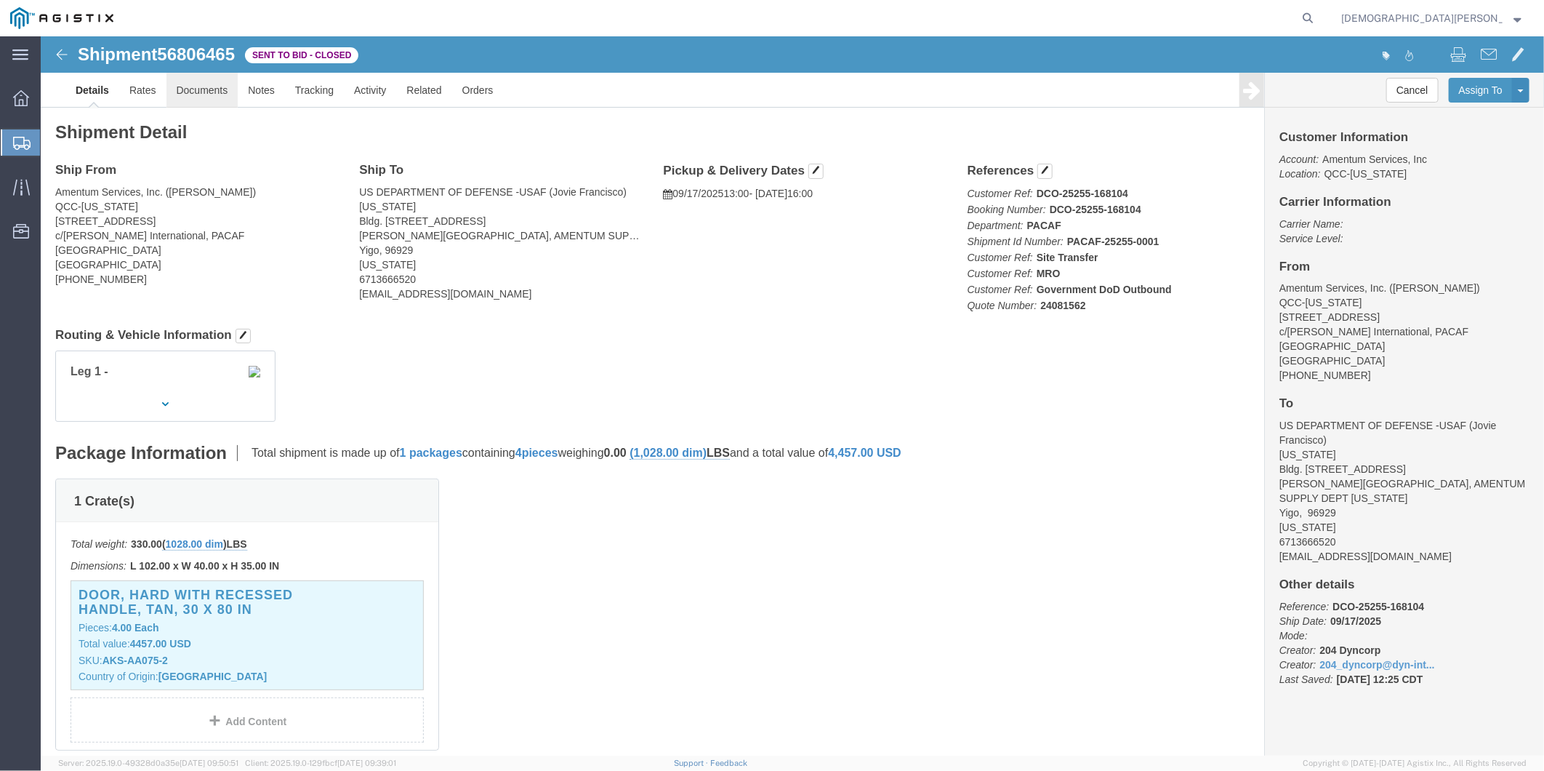
click link "Documents"
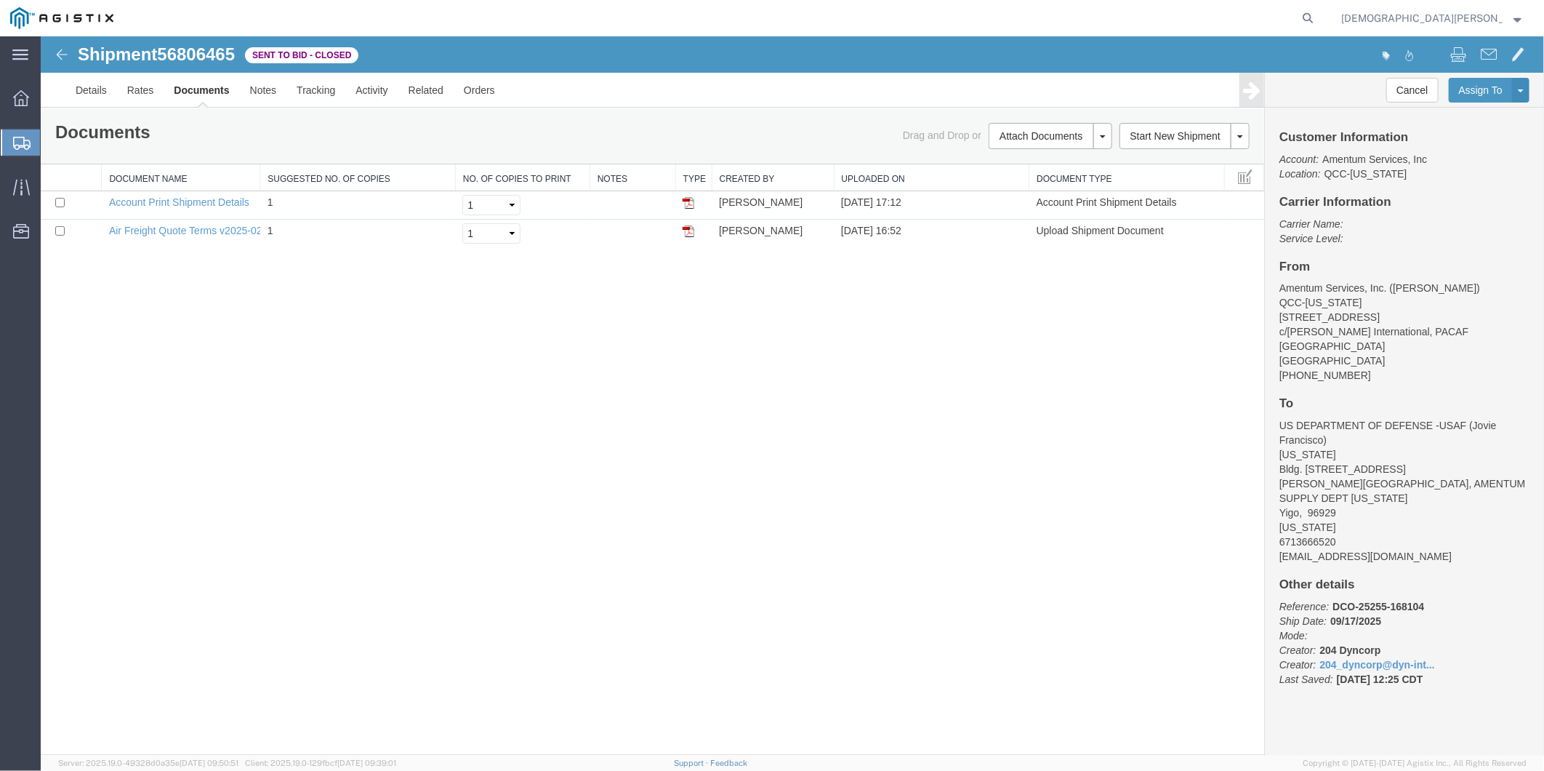
click at [198, 89] on link "Documents" at bounding box center [201, 89] width 76 height 35
click at [213, 88] on link "Documents" at bounding box center [201, 89] width 76 height 35
